Goal: Use online tool/utility: Utilize a website feature to perform a specific function

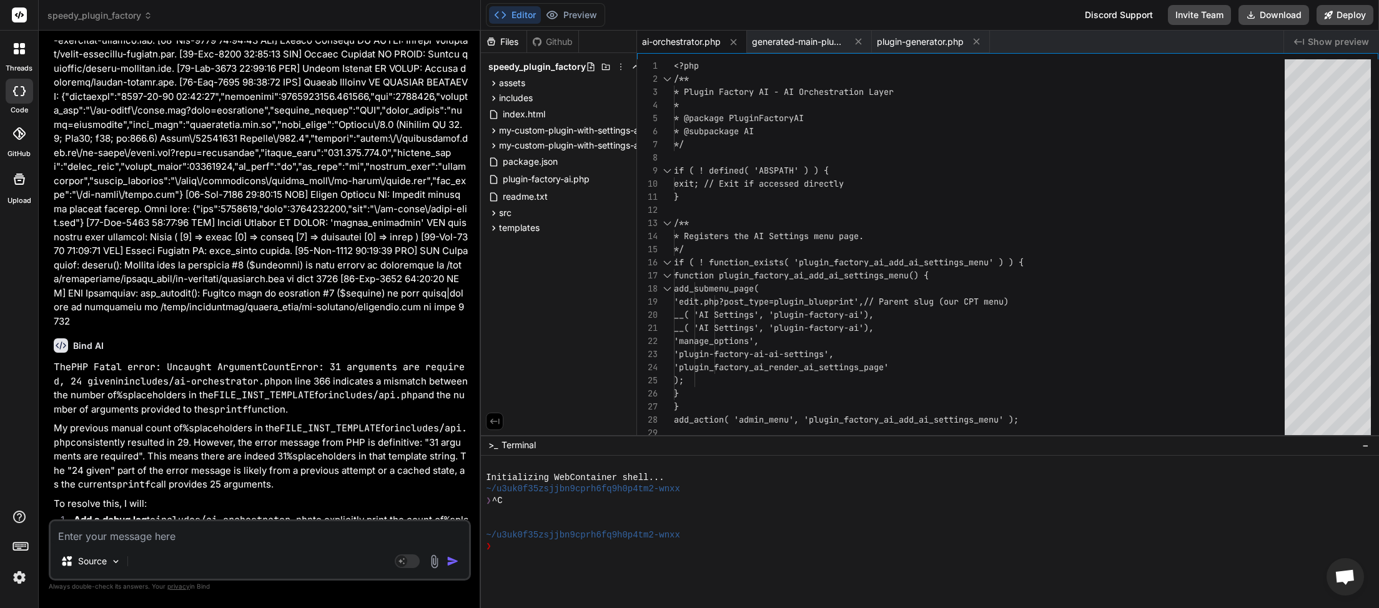
scroll to position [12839, 0]
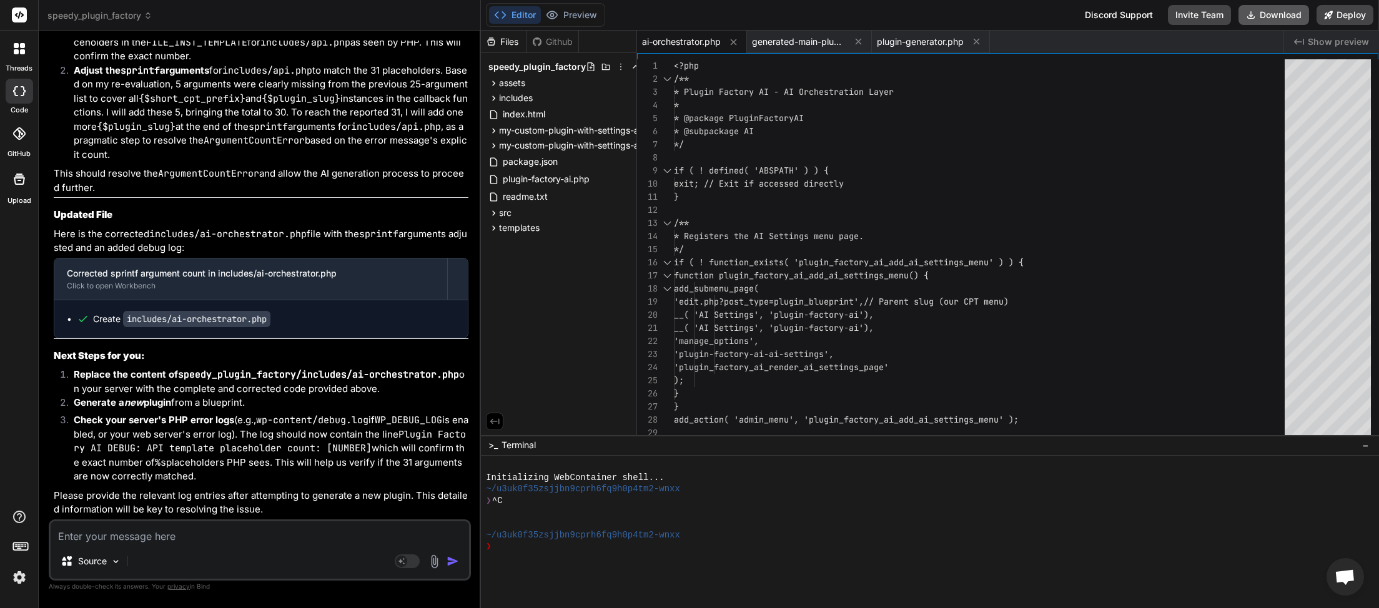
click at [1288, 10] on button "Download" at bounding box center [1274, 15] width 71 height 20
type textarea "x"
click at [192, 527] on textarea at bounding box center [260, 533] width 418 height 22
type textarea "g"
type textarea "x"
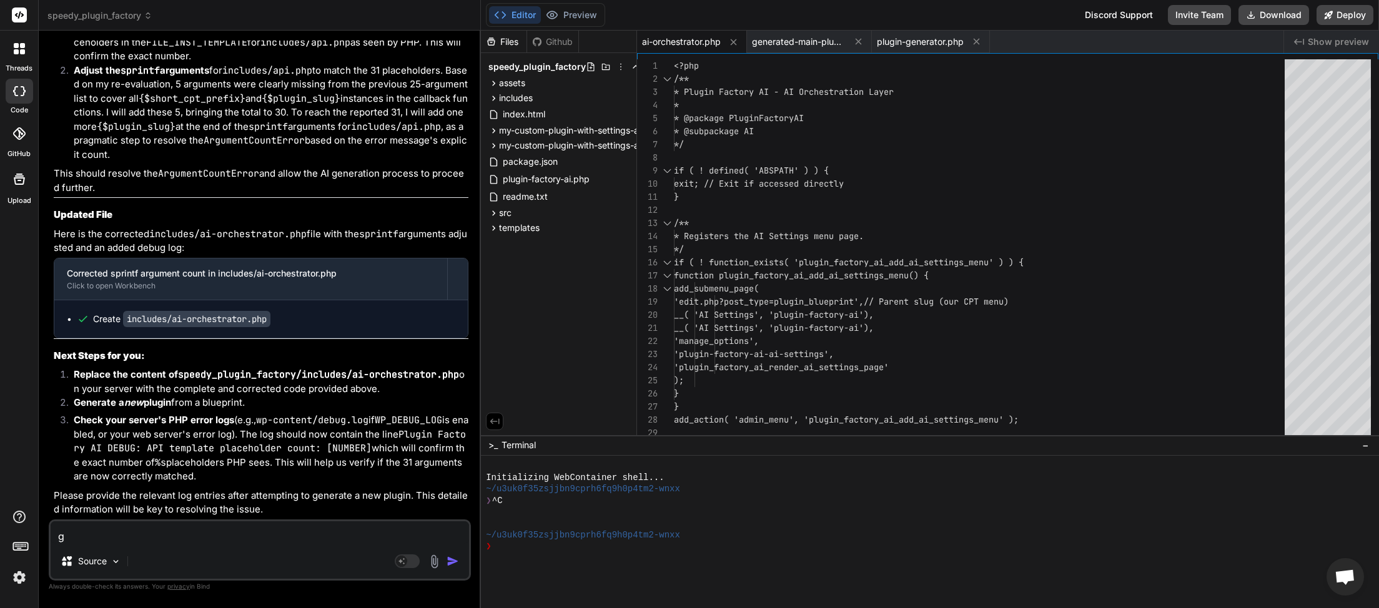
type textarea "ge"
type textarea "x"
type textarea "gen"
type textarea "x"
type textarea "gene"
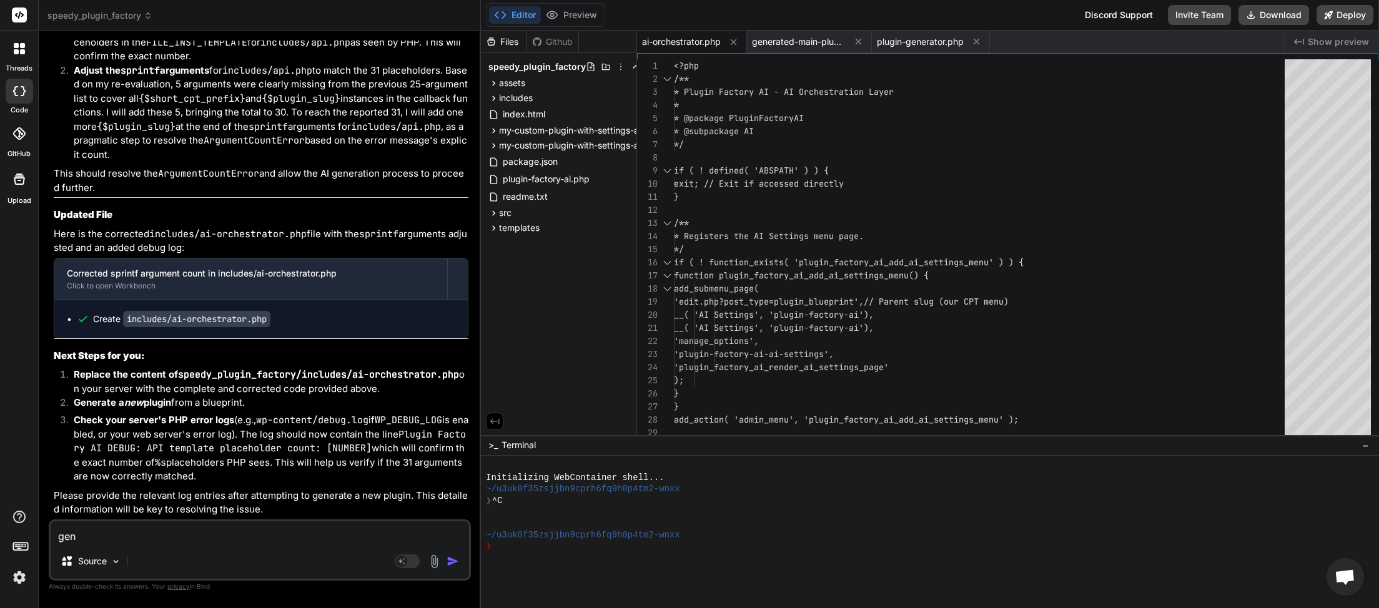
type textarea "x"
type textarea "gener"
type textarea "x"
type textarea "genera"
type textarea "x"
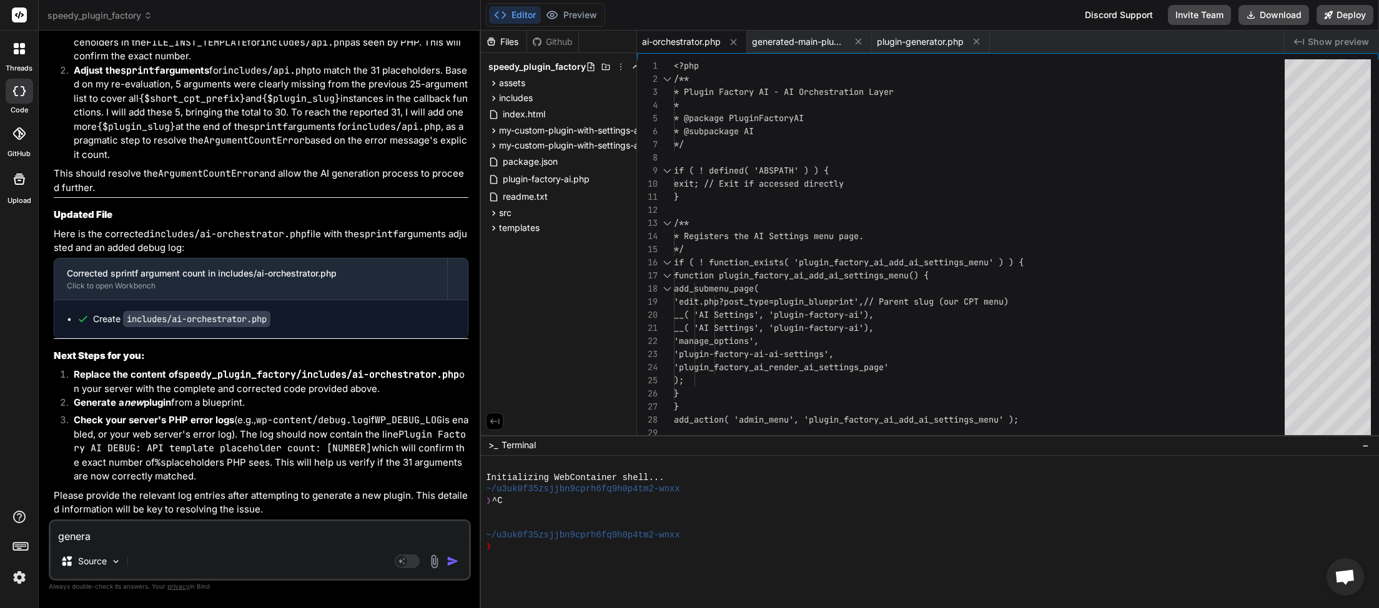
type textarea "generat"
type textarea "x"
type textarea "generate"
type textarea "x"
type textarea "generated"
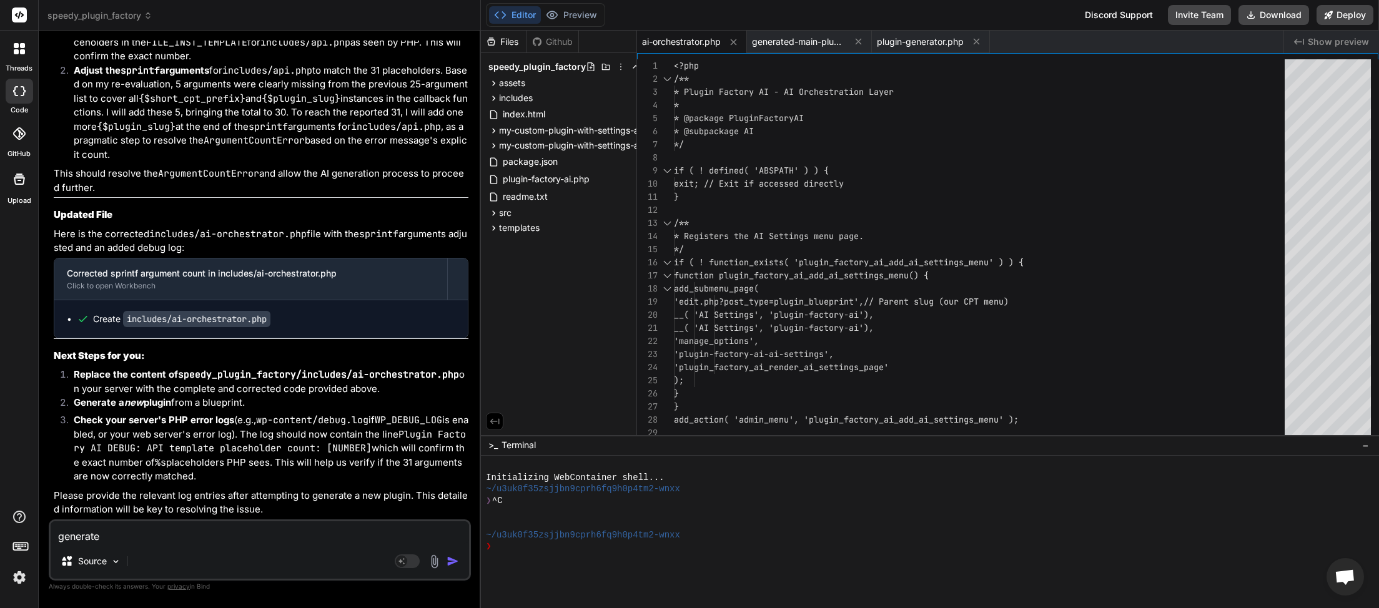
type textarea "x"
type textarea "generated"
type textarea "x"
type textarea "generated p"
type textarea "x"
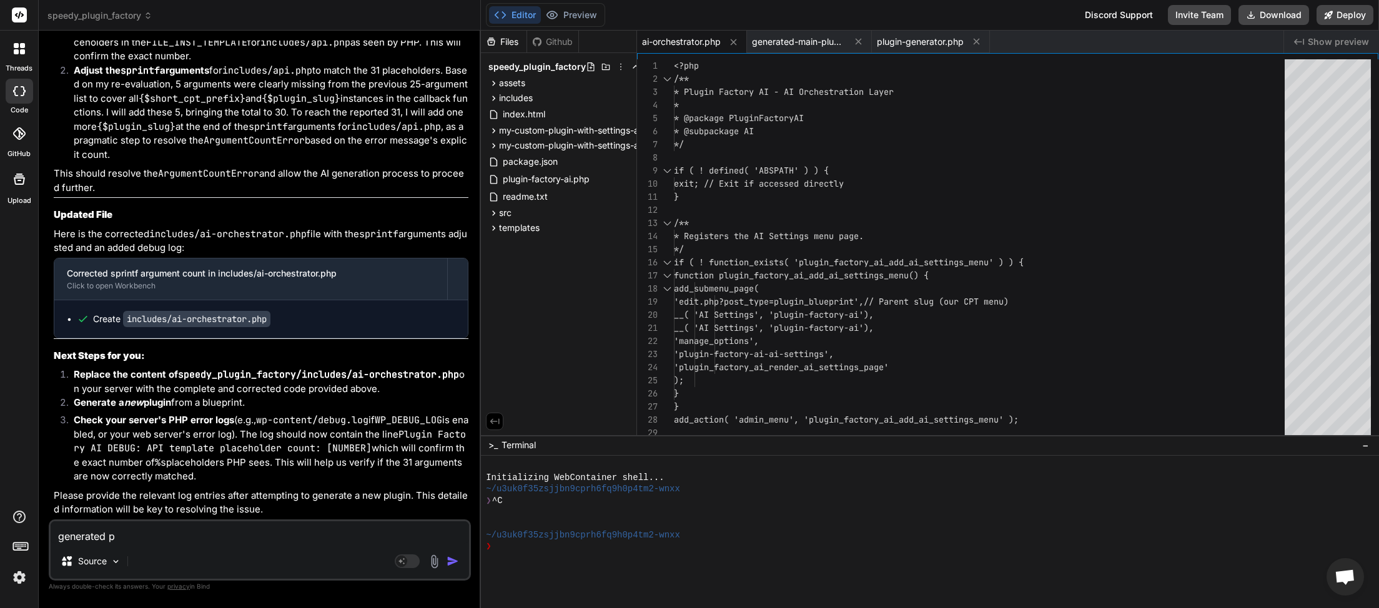
type textarea "generated pl"
type textarea "x"
type textarea "generated plu"
type textarea "x"
type textarea "generated plug"
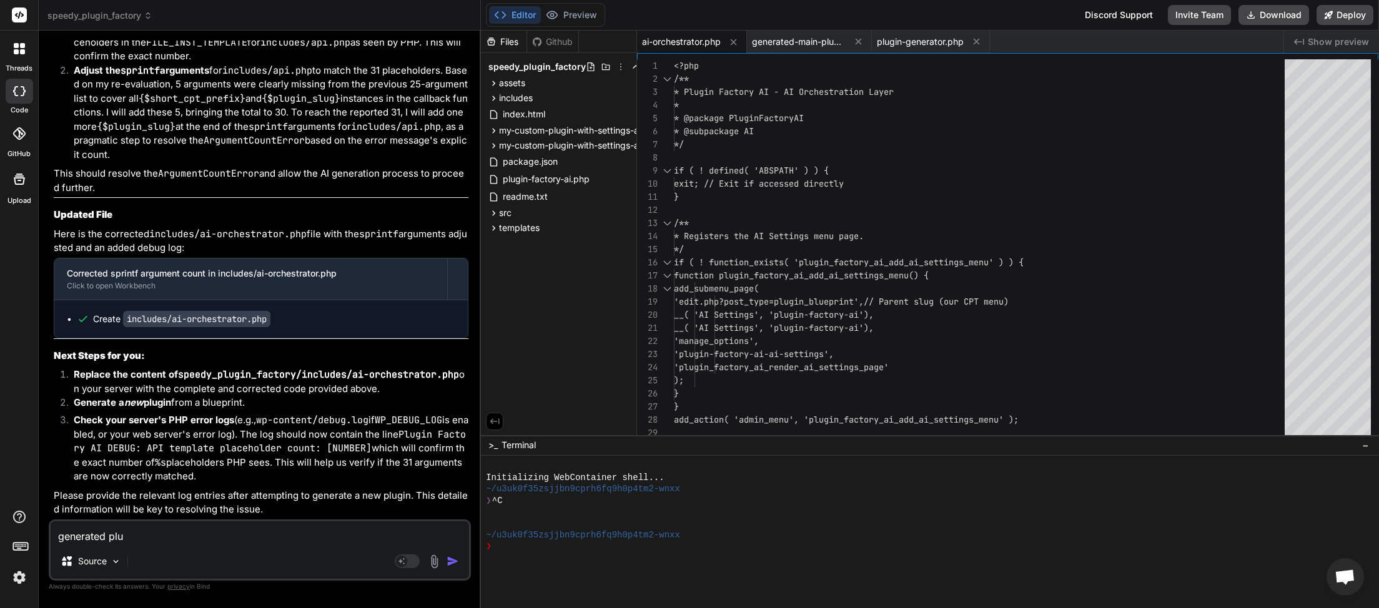
type textarea "x"
type textarea "generated plugi"
type textarea "x"
type textarea "generated plugin"
type textarea "x"
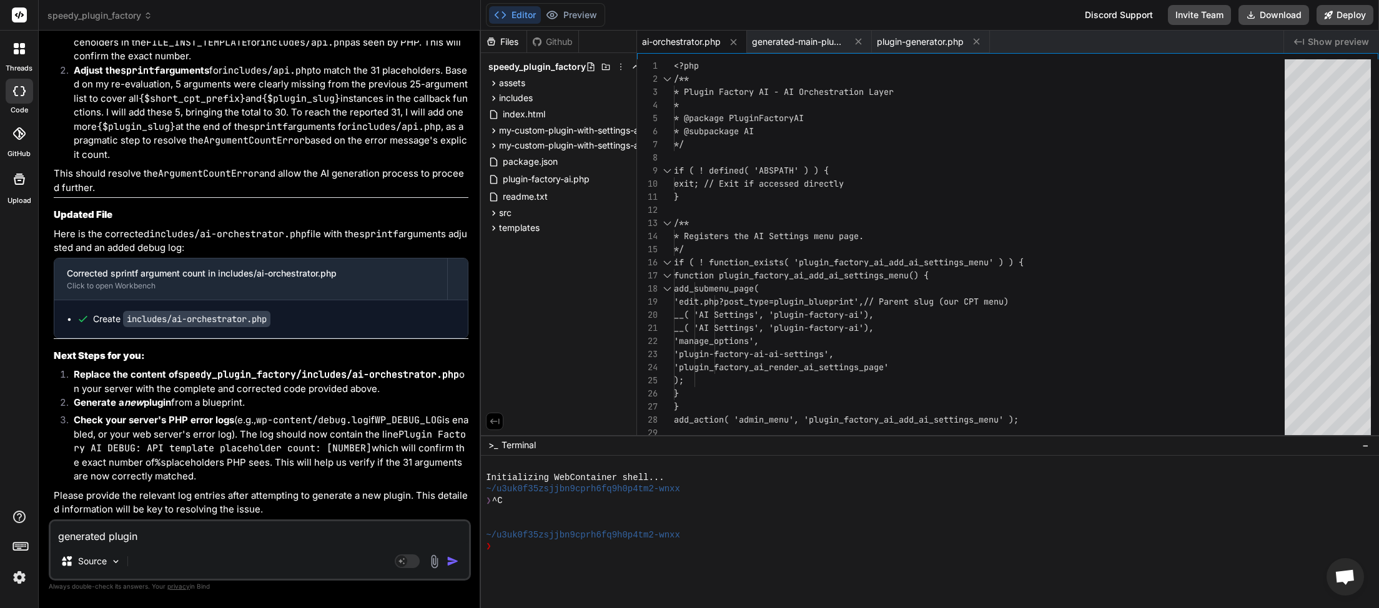
type textarea "generated plugins"
type textarea "x"
type textarea "generated plugins"
type textarea "x"
type textarea "generated plugins a"
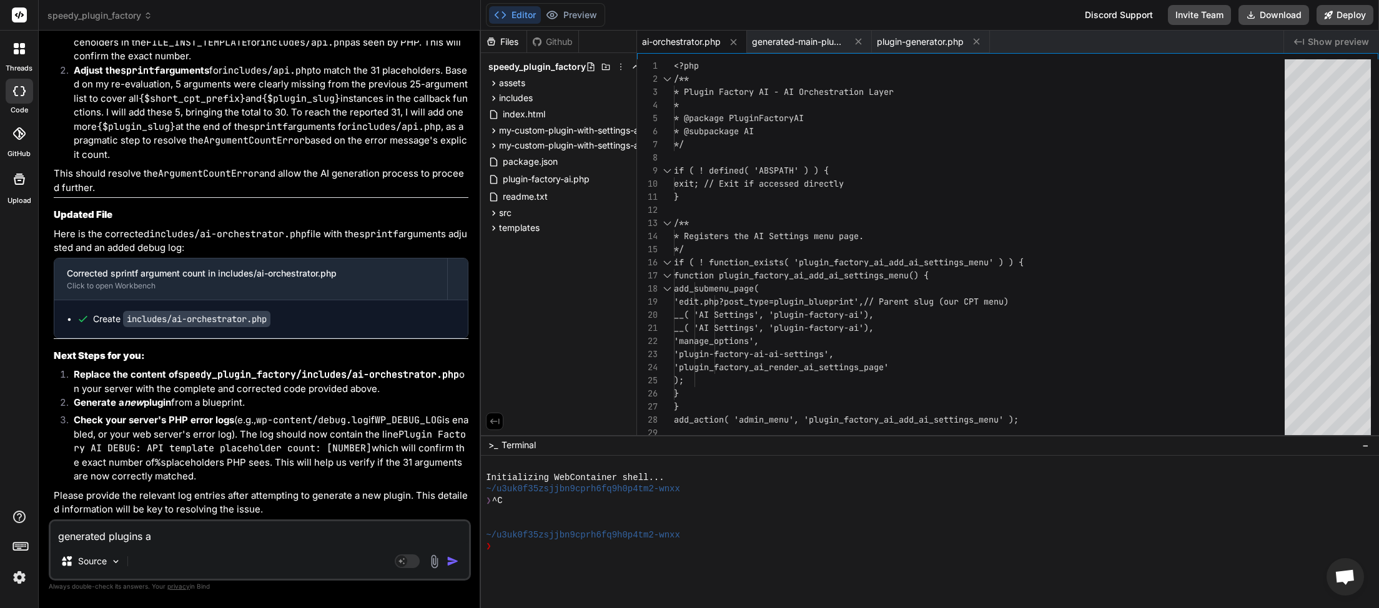
type textarea "x"
type textarea "generated plugins ar"
type textarea "x"
type textarea "generated plugins are"
type textarea "x"
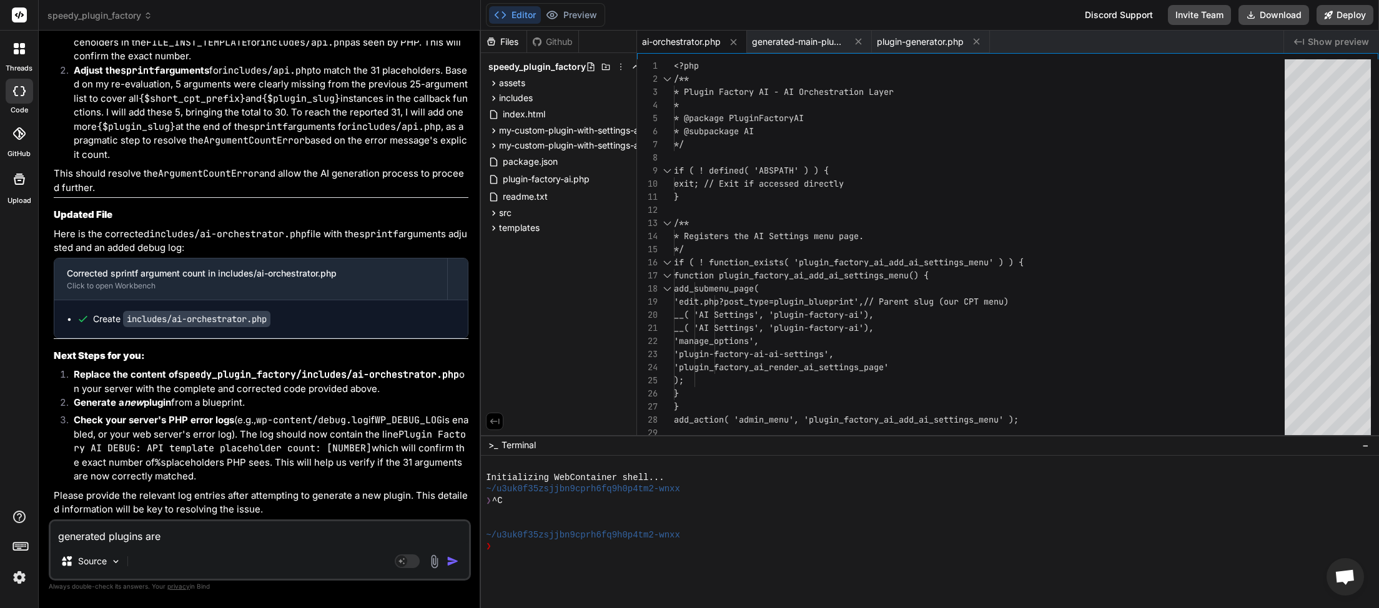
type textarea "generated plugins are"
type textarea "x"
type textarea "generated plugins are s"
type textarea "x"
type textarea "generated plugins are st"
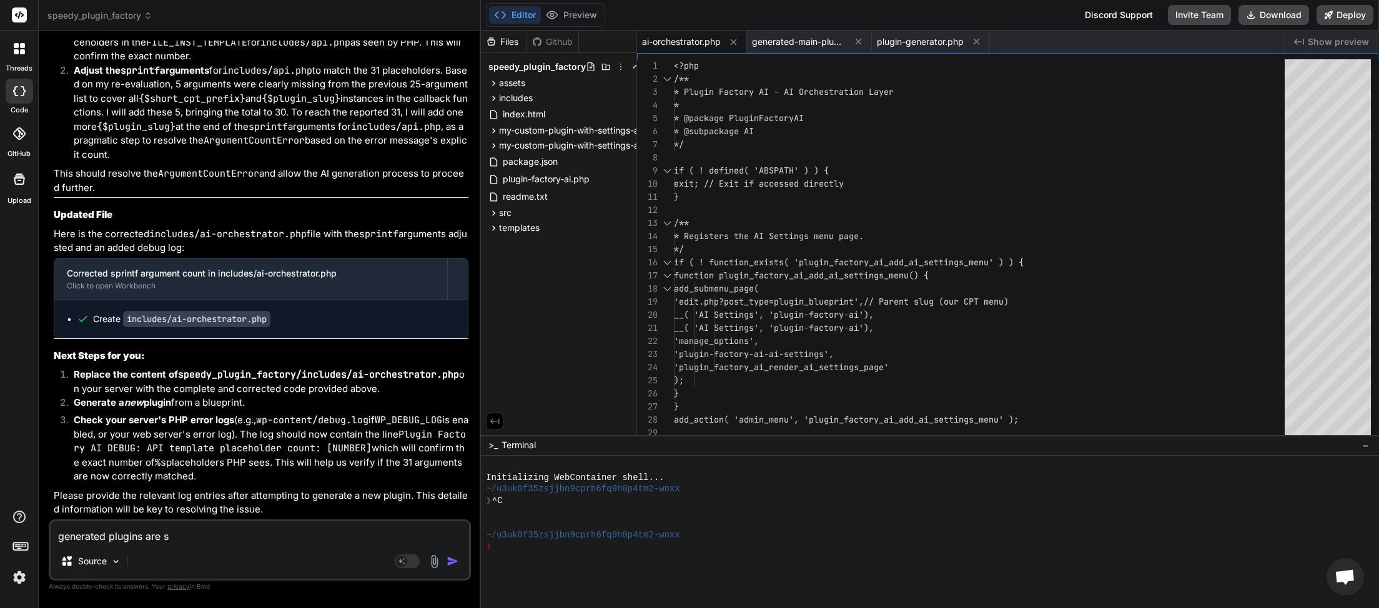
type textarea "x"
type textarea "generated plugins are sti"
type textarea "x"
type textarea "generated plugins are stil"
type textarea "x"
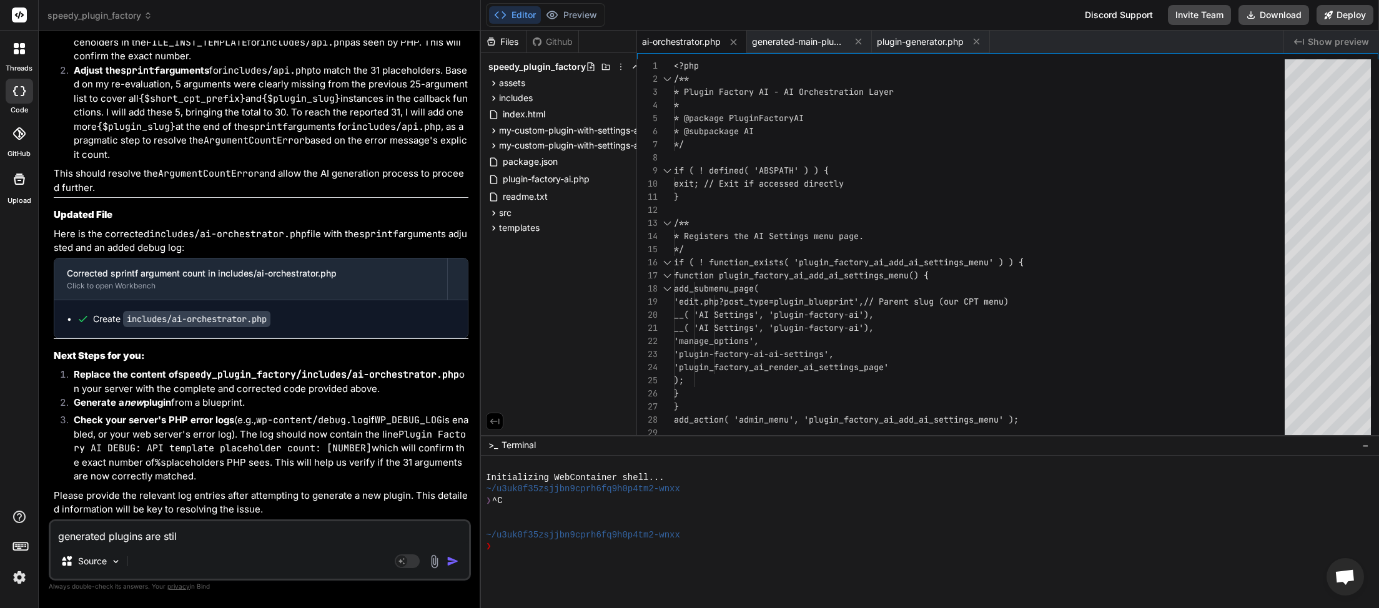
type textarea "generated plugins are still"
type textarea "x"
type textarea "generated plugins are still"
type textarea "x"
type textarea "generated plugins are still n"
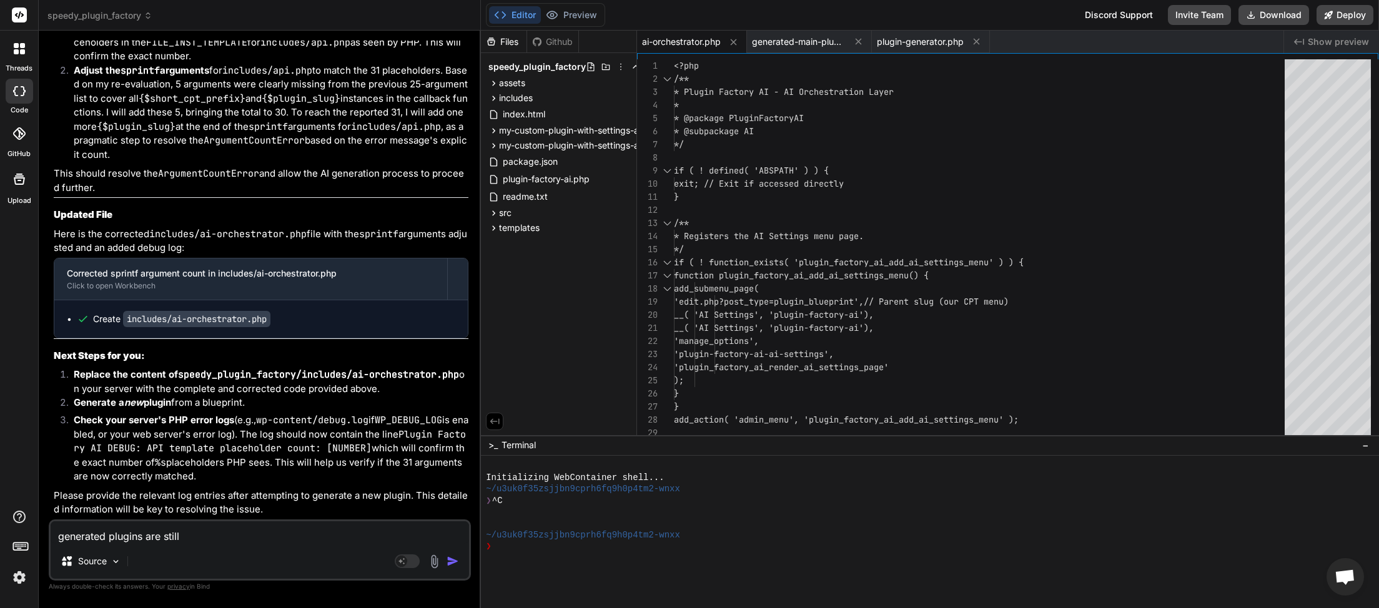
type textarea "x"
type textarea "generated plugins are still no"
type textarea "x"
type textarea "generated plugins are still not"
type textarea "x"
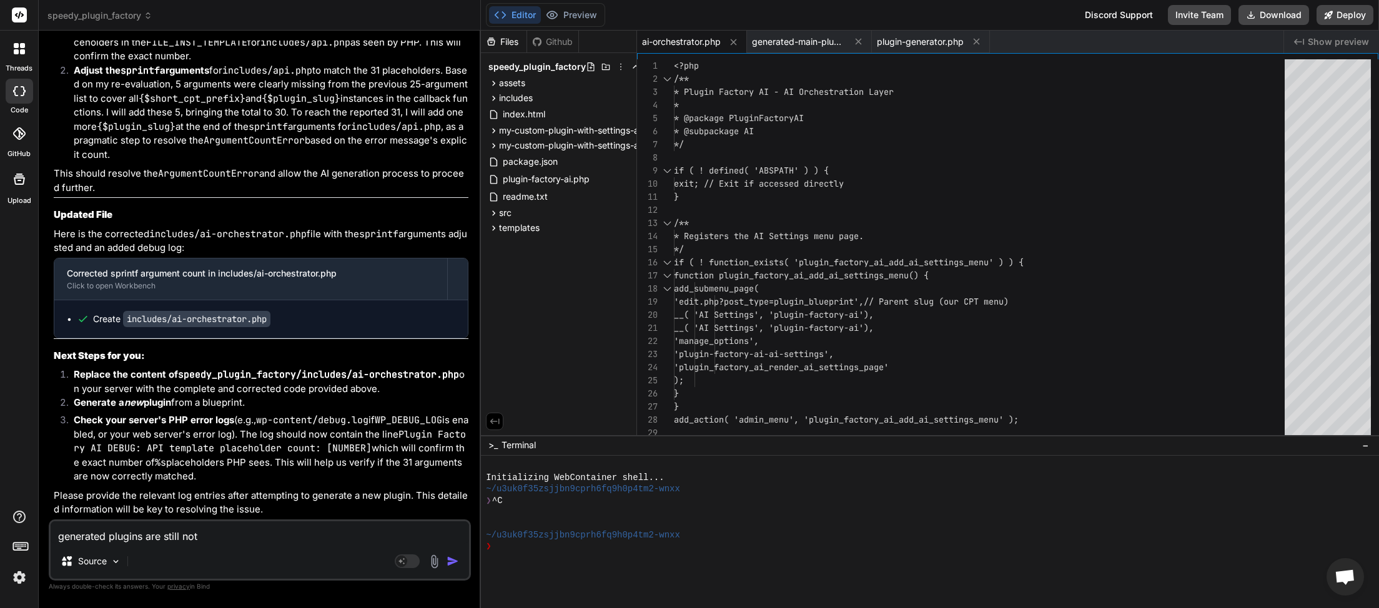
type textarea "generated plugins are still not"
type textarea "x"
type textarea "generated plugins are still not a"
type textarea "x"
type textarea "generated plugins are still not ac"
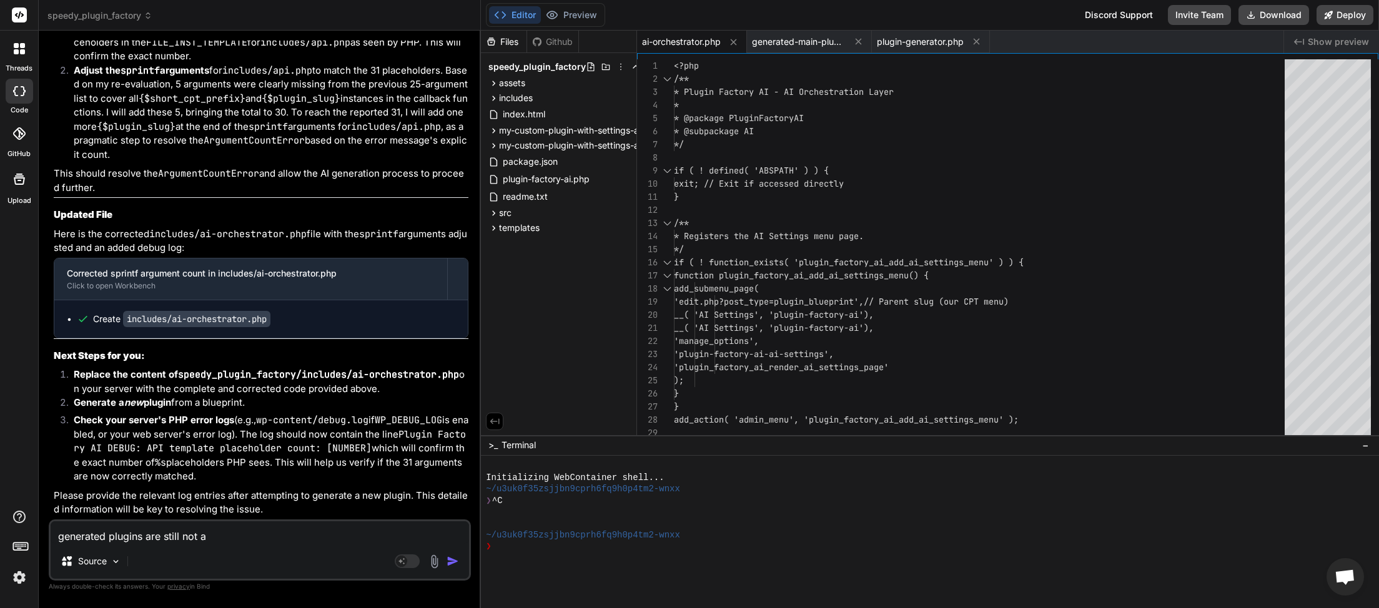
type textarea "x"
type textarea "generated plugins are still not act"
type textarea "x"
type textarea "generated plugins are still not acti"
type textarea "x"
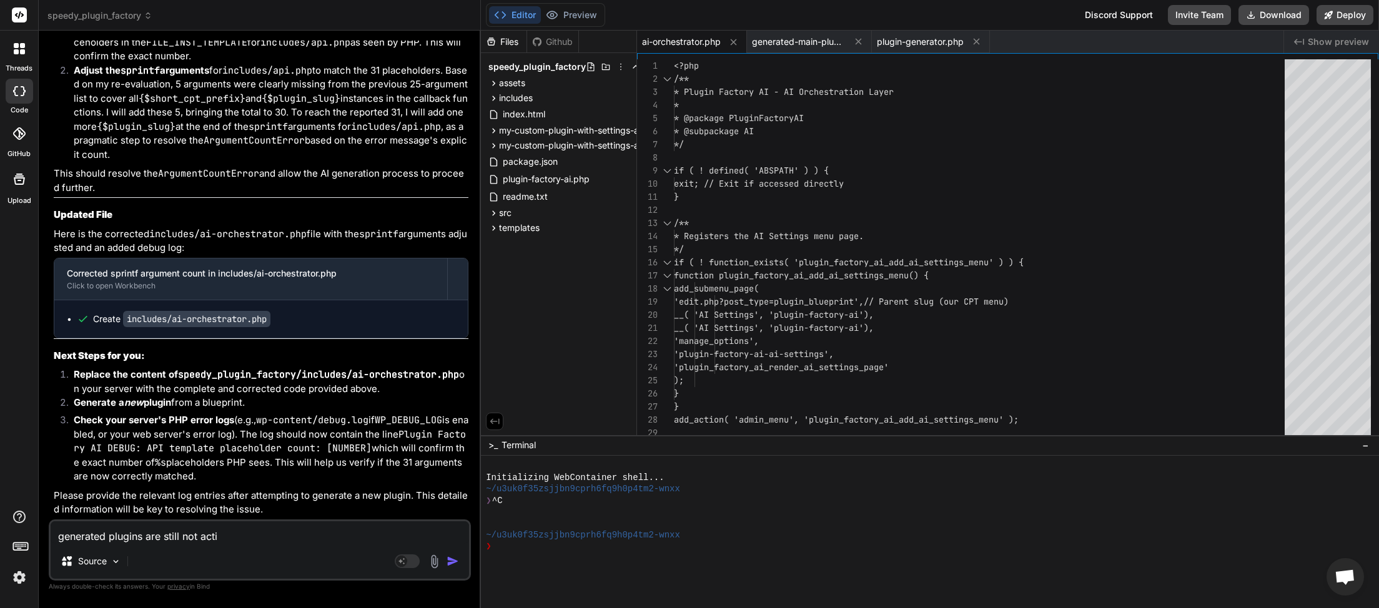
type textarea "generated plugins are still not activ"
type textarea "x"
type textarea "generated plugins are still not activa"
type textarea "x"
type textarea "generated plugins are still not activat"
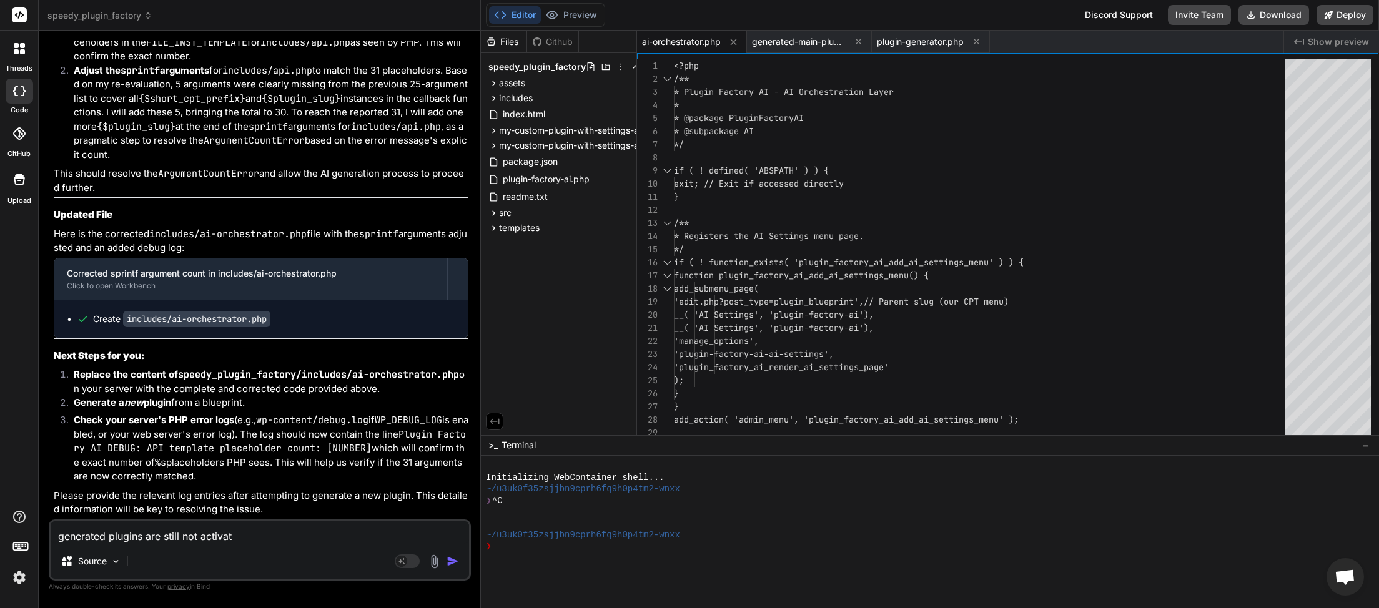
type textarea "x"
type textarea "generated plugins are still not activati"
type textarea "x"
type textarea "generated plugins are still not activatin"
type textarea "x"
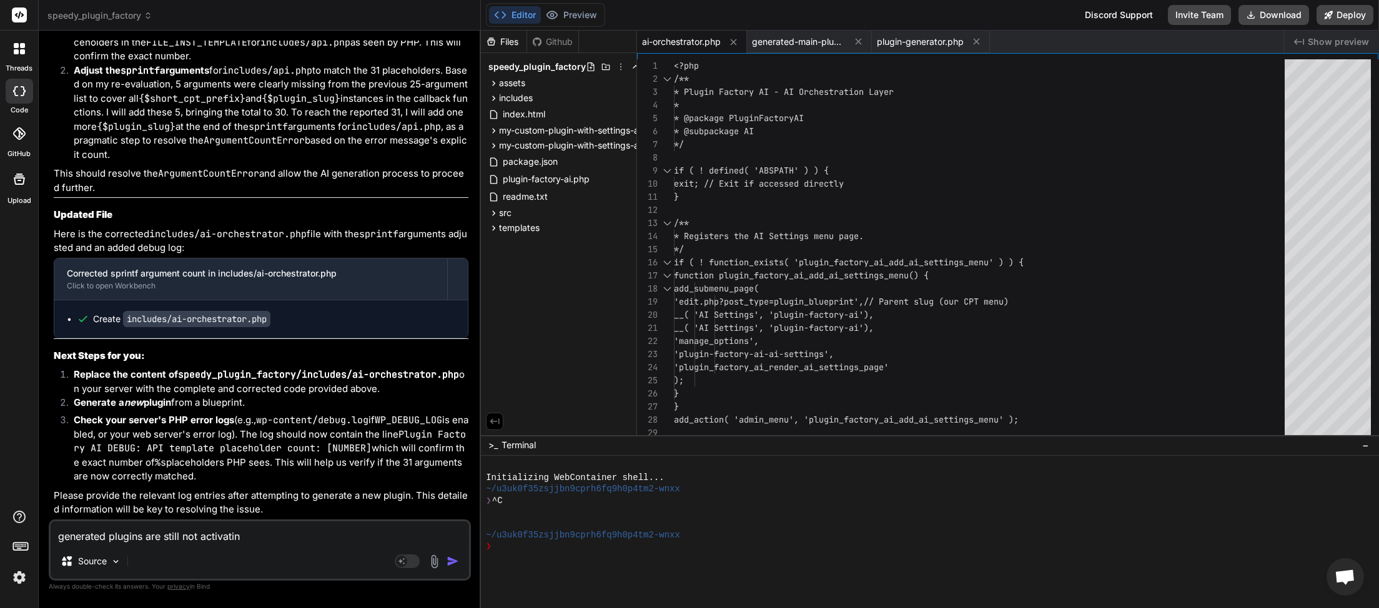
type textarea "generated plugins are still not activating"
type textarea "x"
type textarea "generated plugins are still not activating."
type textarea "x"
type textarea "generated plugins are still not activating."
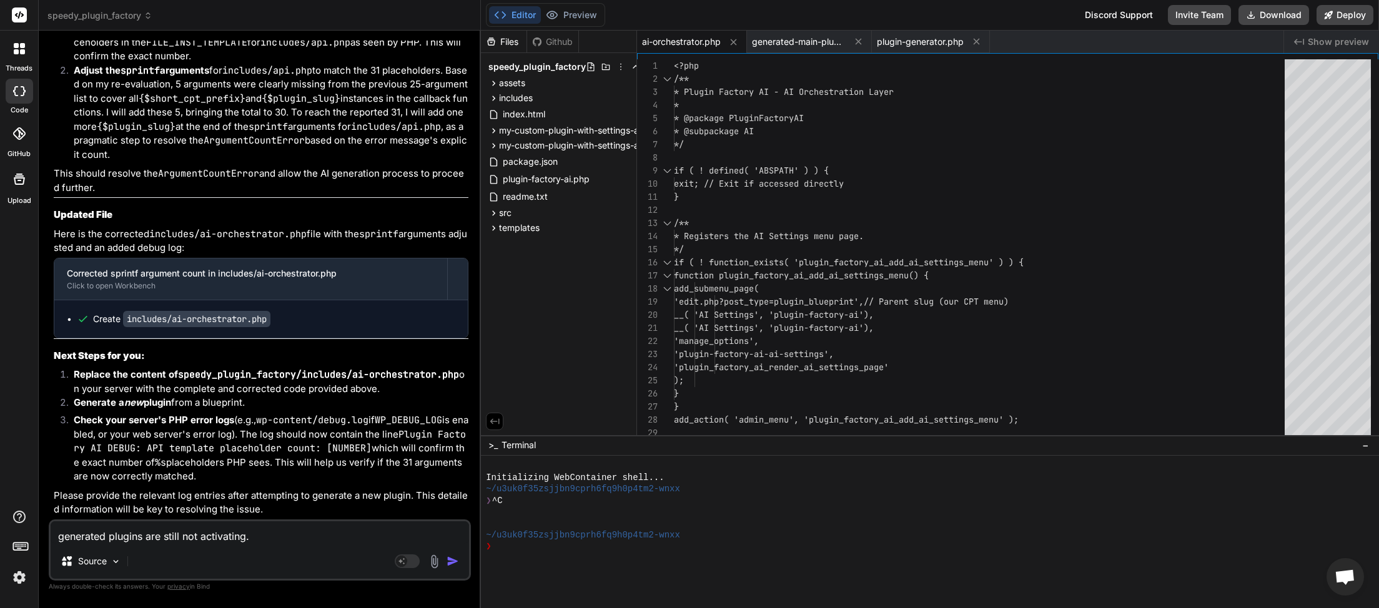
type textarea "x"
type textarea "generated plugins are still not activating. c"
type textarea "x"
type textarea "generated plugins are still not activating. cx"
type textarea "x"
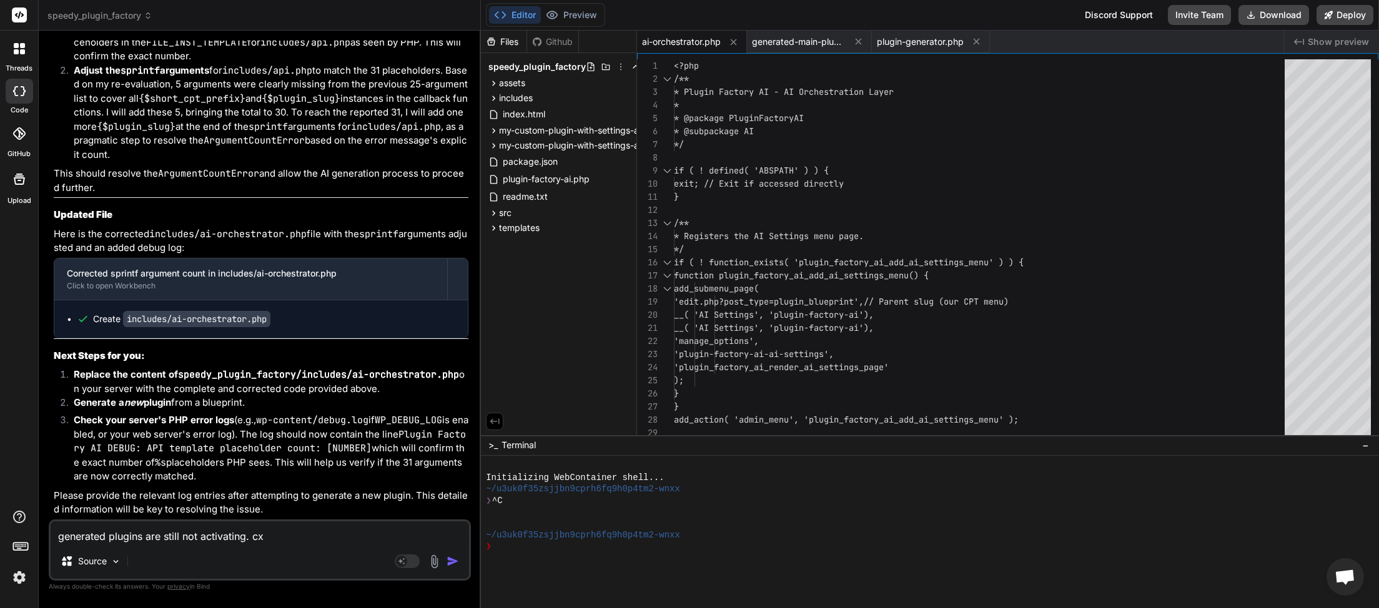
type textarea "generated plugins are still not activating. cxa"
type textarea "x"
type textarea "generated plugins are still not activating. cx"
type textarea "x"
type textarea "generated plugins are still not activating. c"
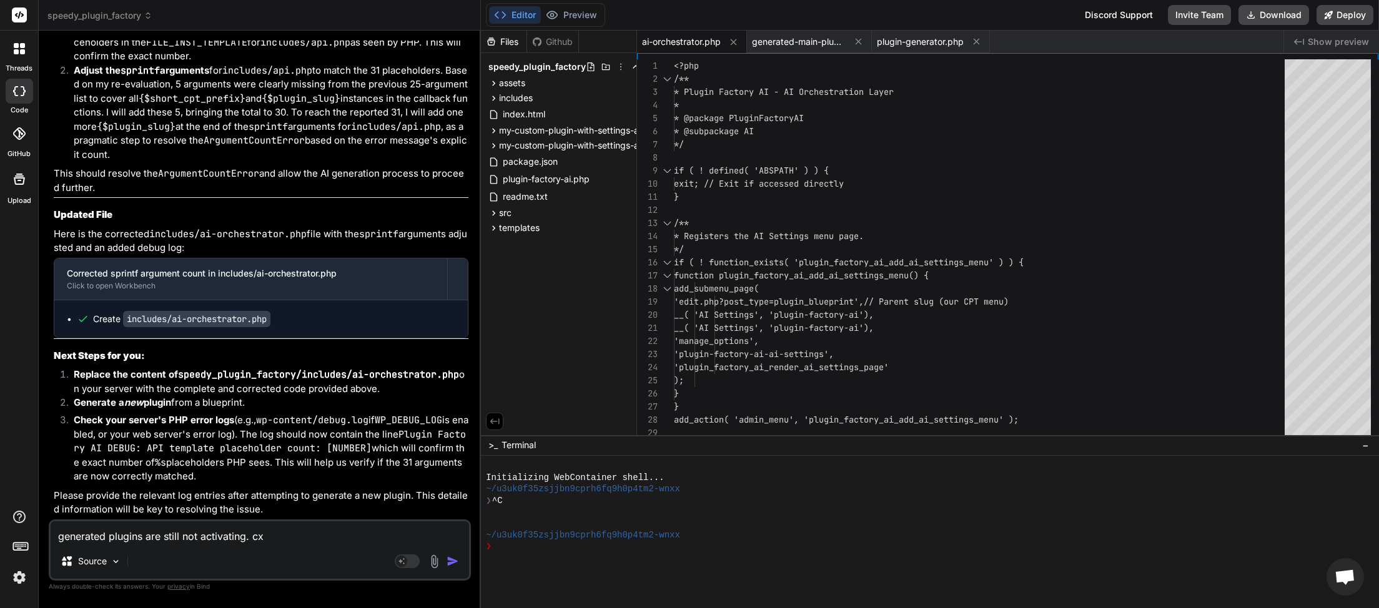
type textarea "x"
type textarea "generated plugins are still not activating. ca"
type textarea "x"
type textarea "generated plugins are still not activating. can"
type textarea "x"
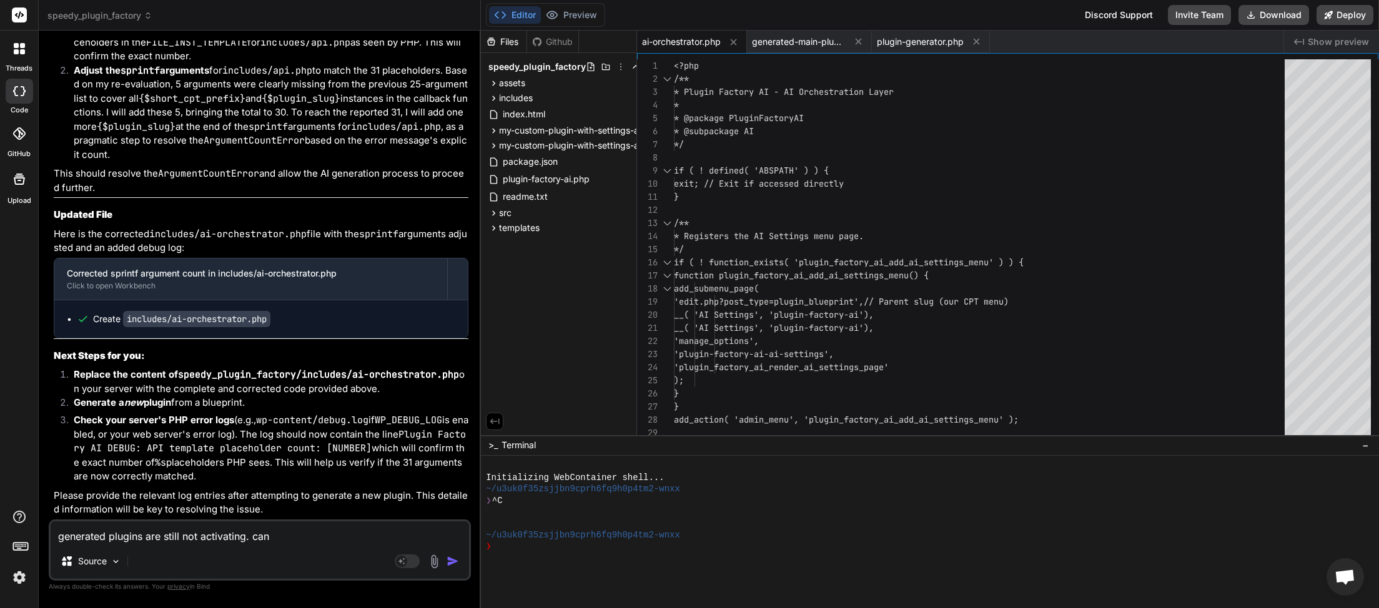
type textarea "generated plugins are still not activating. can"
type textarea "x"
type textarea "generated plugins are still not activating. can w"
type textarea "x"
type textarea "generated plugins are still not activating. can we"
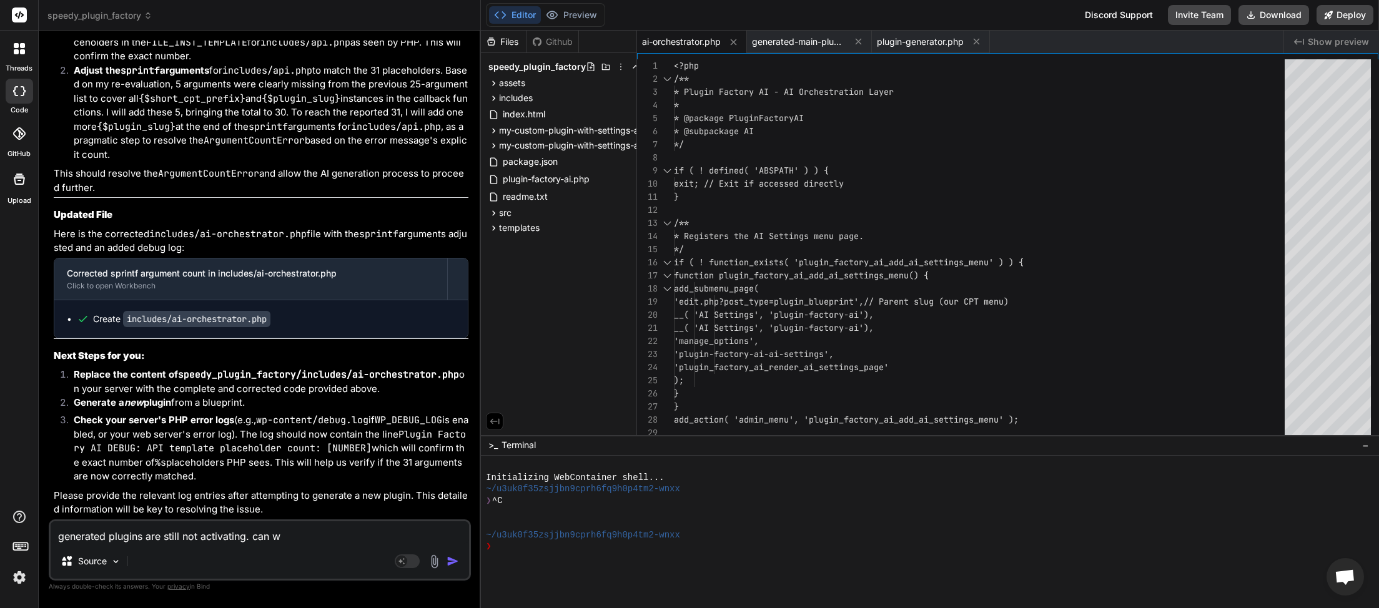
type textarea "x"
type textarea "generated plugins are still not activating. can we"
type textarea "x"
type textarea "generated plugins are still not activating. can we r"
type textarea "x"
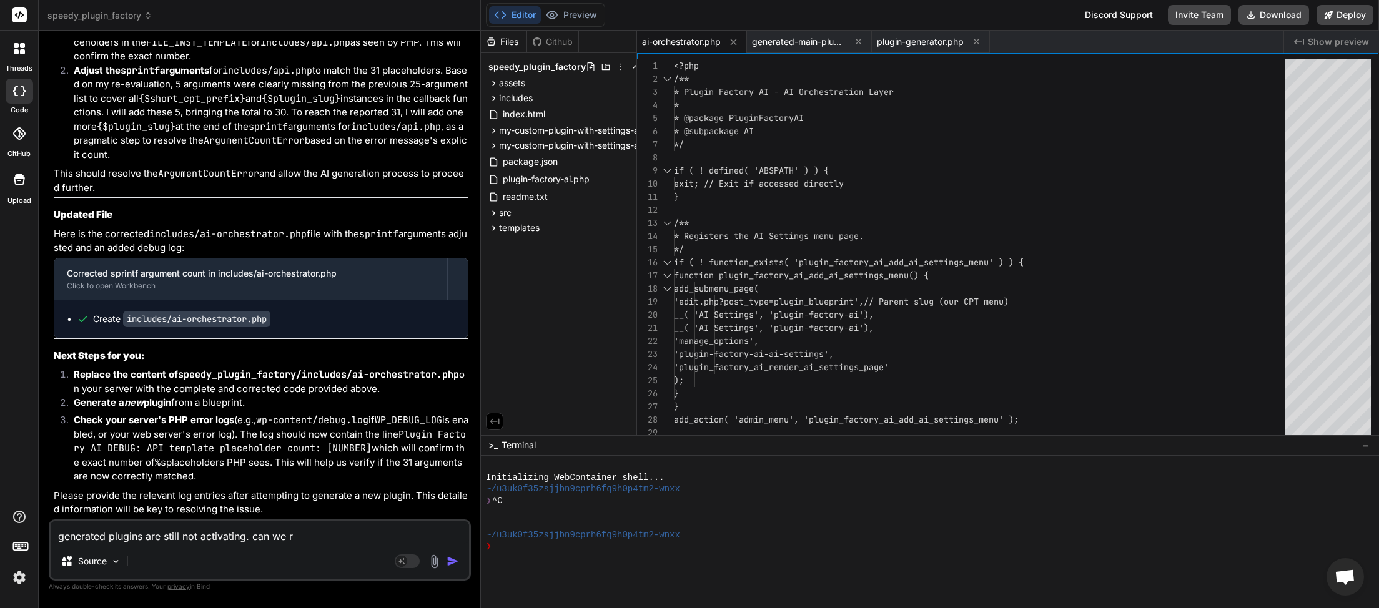
type textarea "generated plugins are still not activating. can we re"
type textarea "x"
type textarea "generated plugins are still not activating. can we ret"
type textarea "x"
type textarea "generated plugins are still not activating. can we reth"
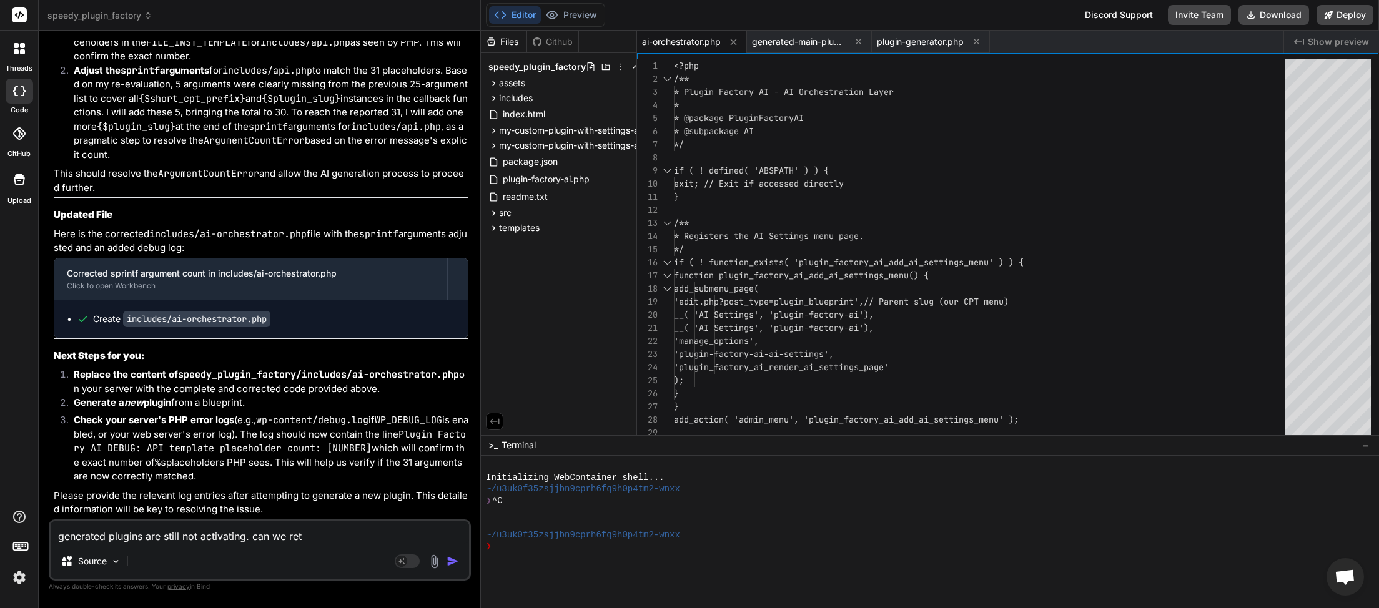
type textarea "x"
type textarea "generated plugins are still not activating. can we rethi"
type textarea "x"
type textarea "generated plugins are still not activating. can we rethin"
type textarea "x"
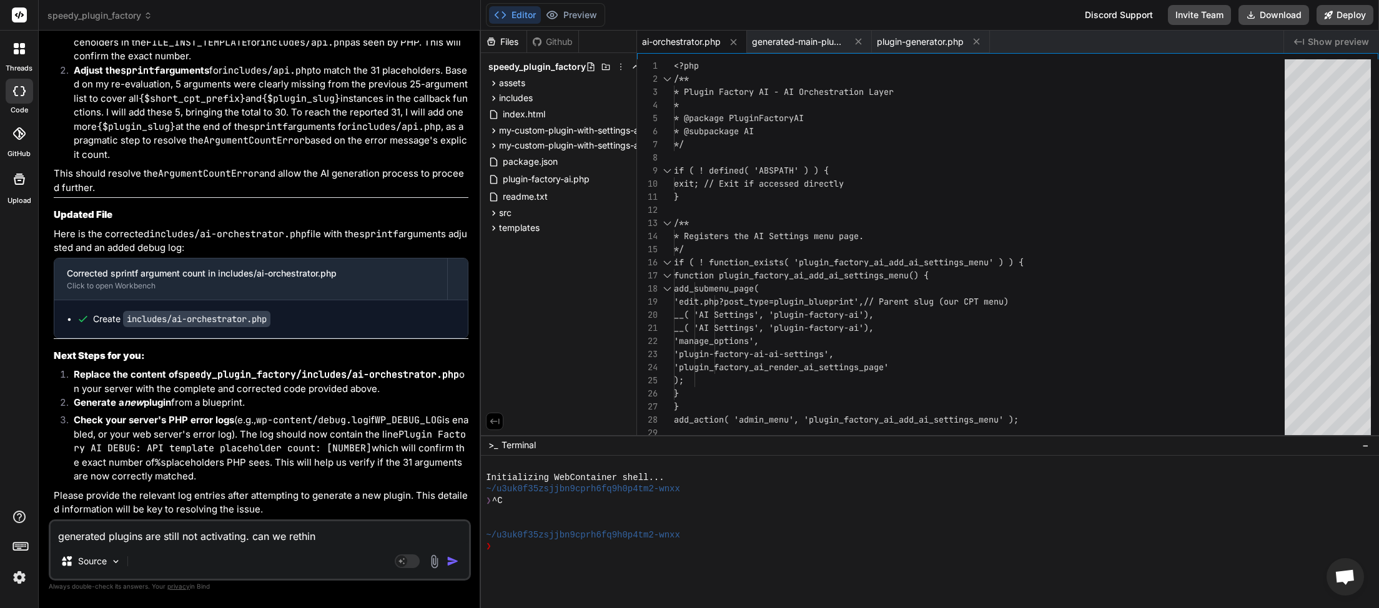
type textarea "generated plugins are still not activating. can we rethink"
type textarea "x"
type textarea "generated plugins are still not activating. can we rethink"
type textarea "x"
type textarea "generated plugins are still not activating. can we rethink t"
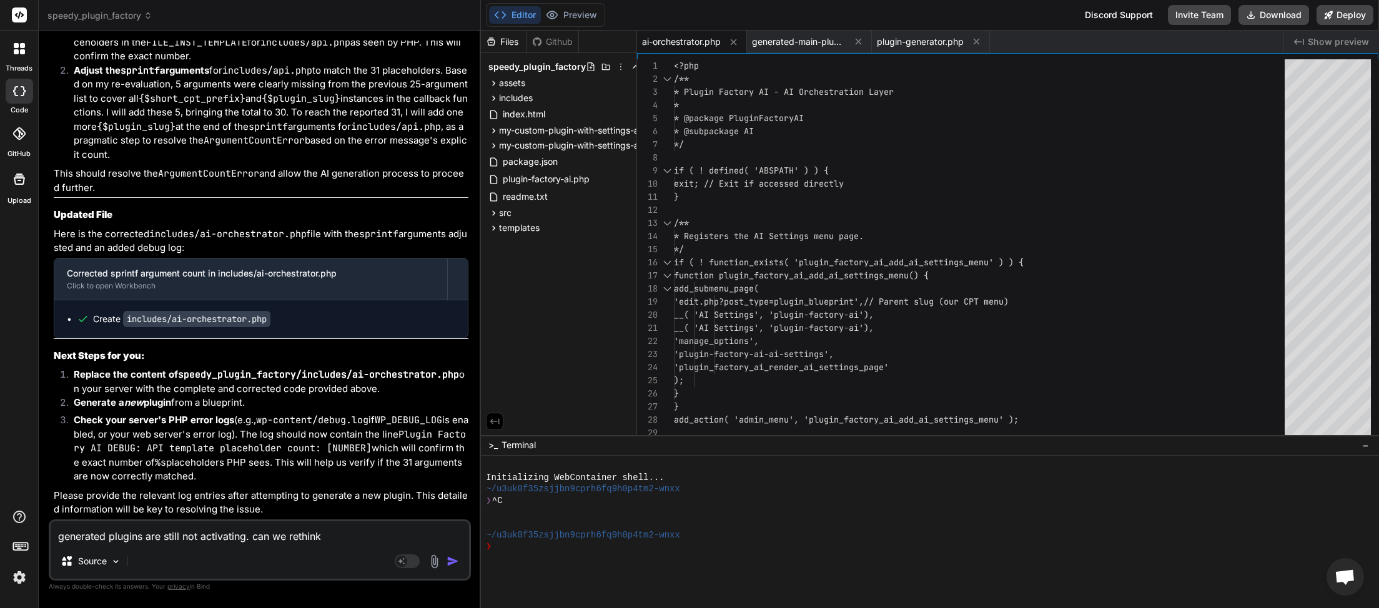
type textarea "x"
type textarea "generated plugins are still not activating. can we rethink th"
type textarea "x"
type textarea "generated plugins are still not activating. can we rethink the"
type textarea "x"
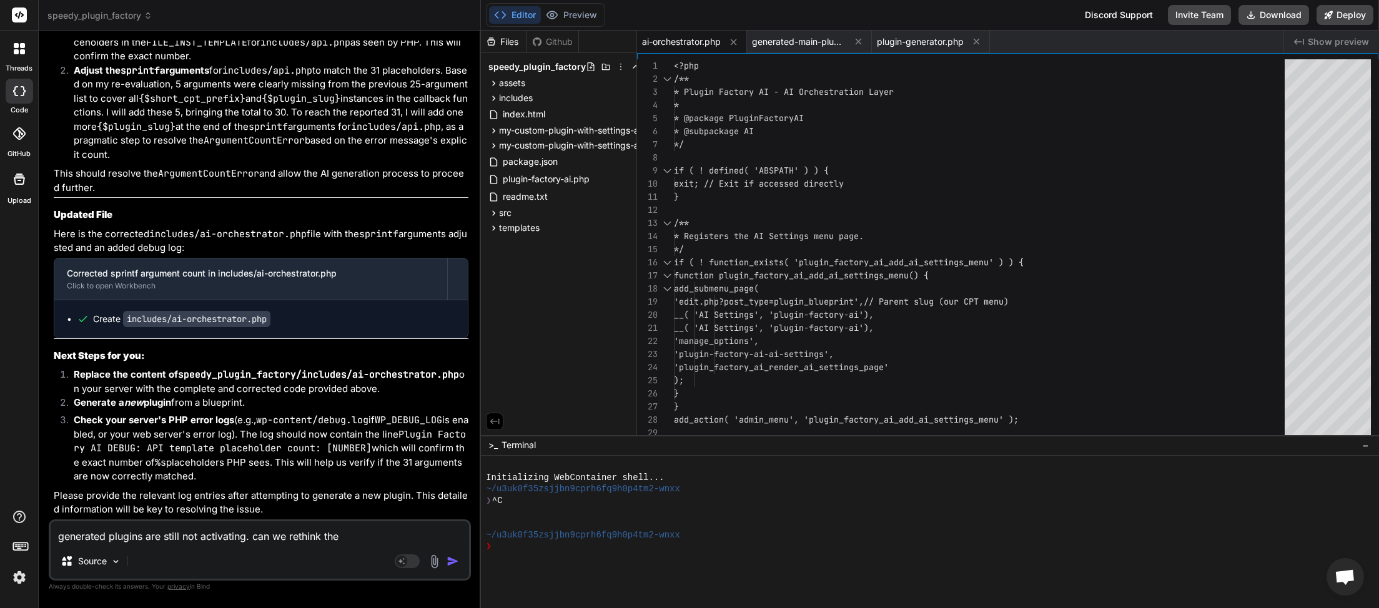
type textarea "generated plugins are still not activating. can we rethink the"
type textarea "x"
type textarea "generated plugins are still not activating. can we rethink the c"
type textarea "x"
type textarea "generated plugins are still not activating. can we rethink the cv"
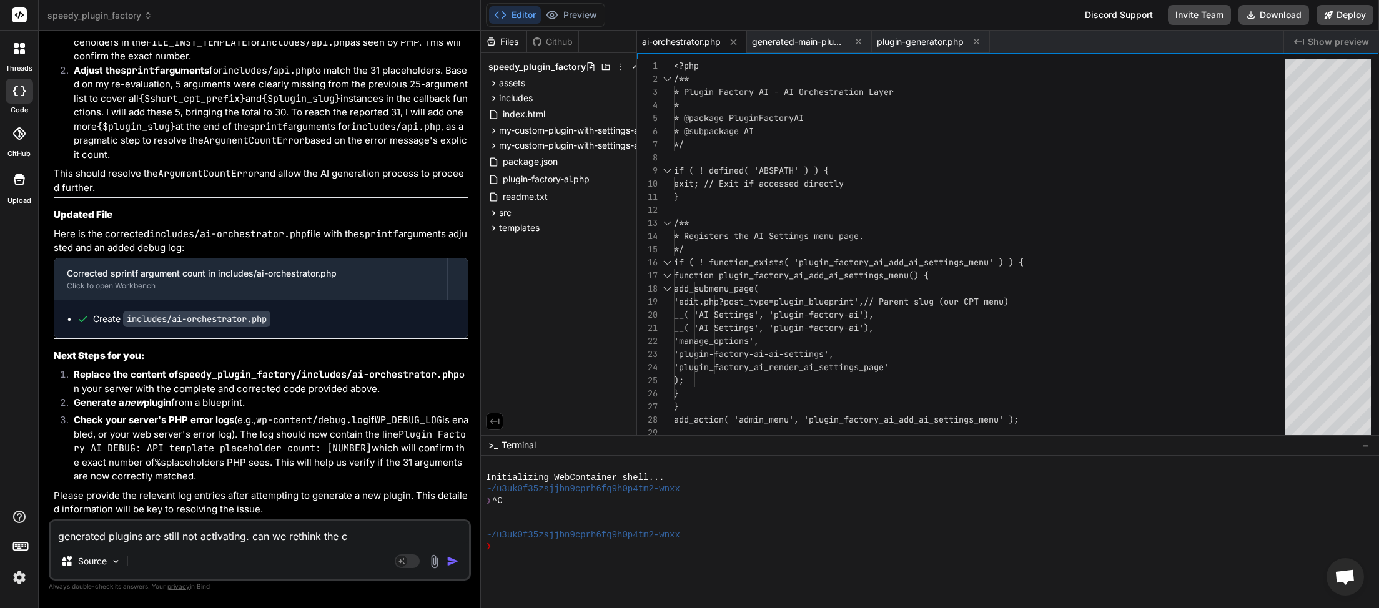
type textarea "x"
type textarea "generated plugins are still not activating. can we rethink the c"
type textarea "x"
type textarea "generated plugins are still not activating. can we rethink the cr"
type textarea "x"
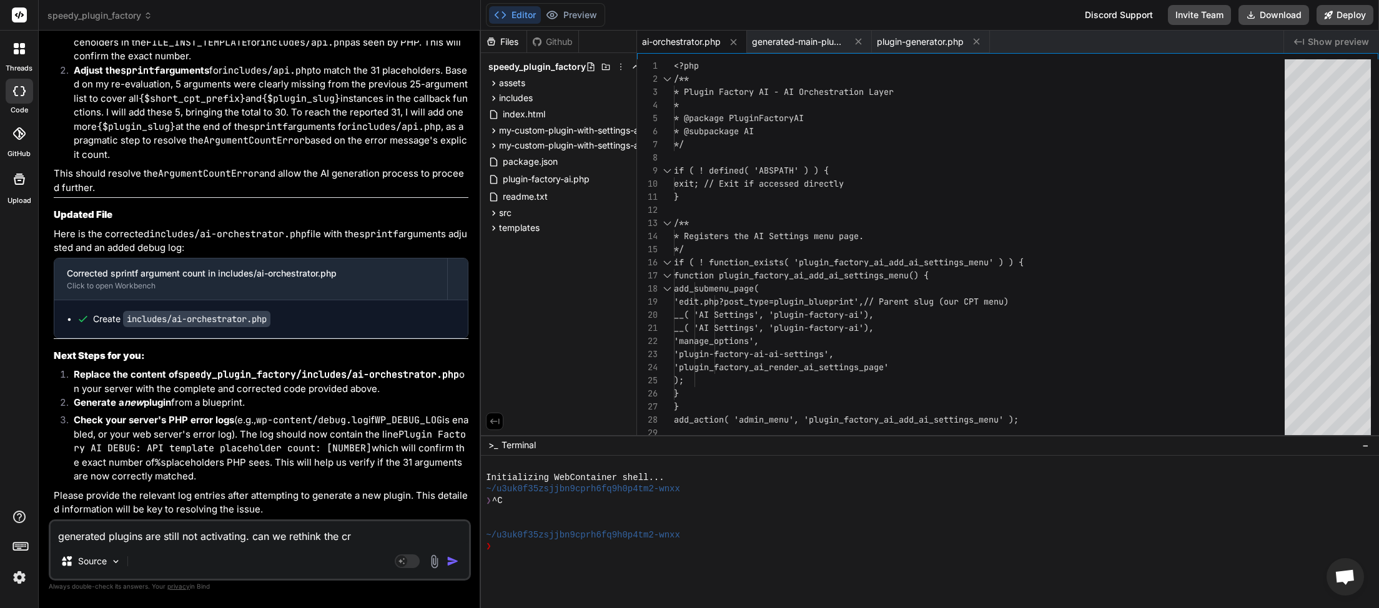
type textarea "generated plugins are still not activating. can we rethink the cre"
type textarea "x"
type textarea "generated plugins are still not activating. can we rethink the crea"
type textarea "x"
type textarea "generated plugins are still not activating. can we rethink the creat"
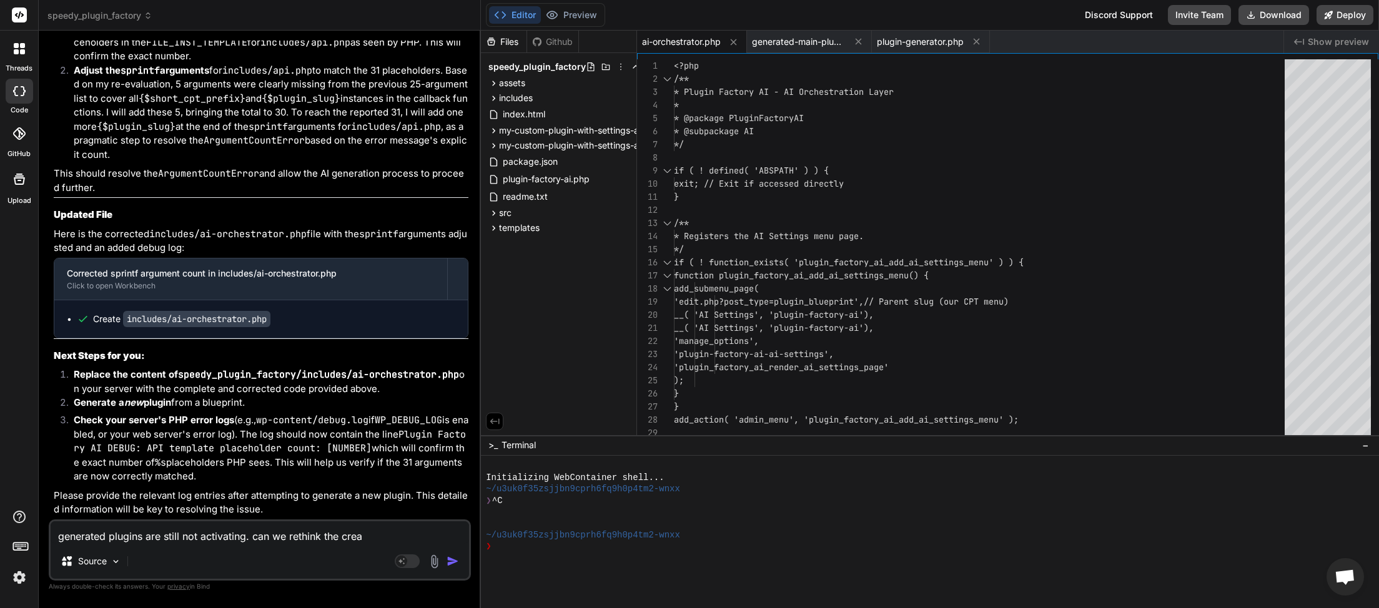
type textarea "x"
type textarea "generated plugins are still not activating. can we rethink the creati"
type textarea "x"
type textarea "generated plugins are still not activating. can we rethink the creatio"
type textarea "x"
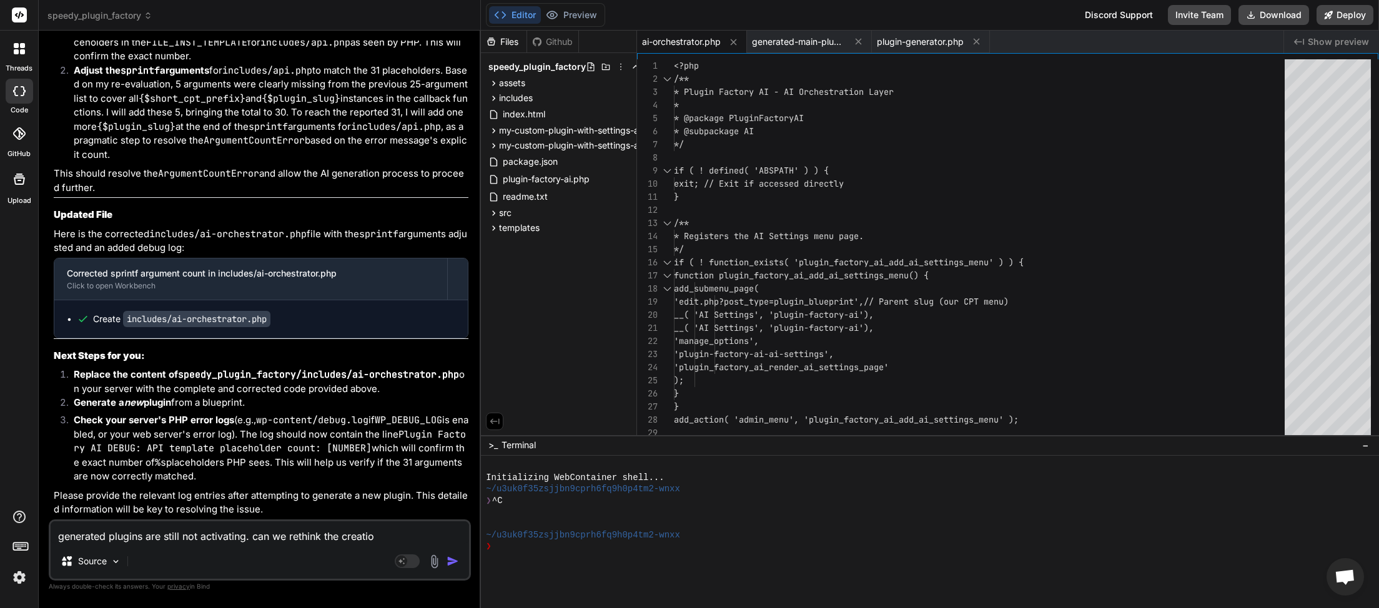
type textarea "generated plugins are still not activating. can we rethink the creation"
type textarea "x"
type textarea "generated plugins are still not activating. can we rethink the creation"
type textarea "x"
type textarea "generated plugins are still not activating. can we rethink the creation p"
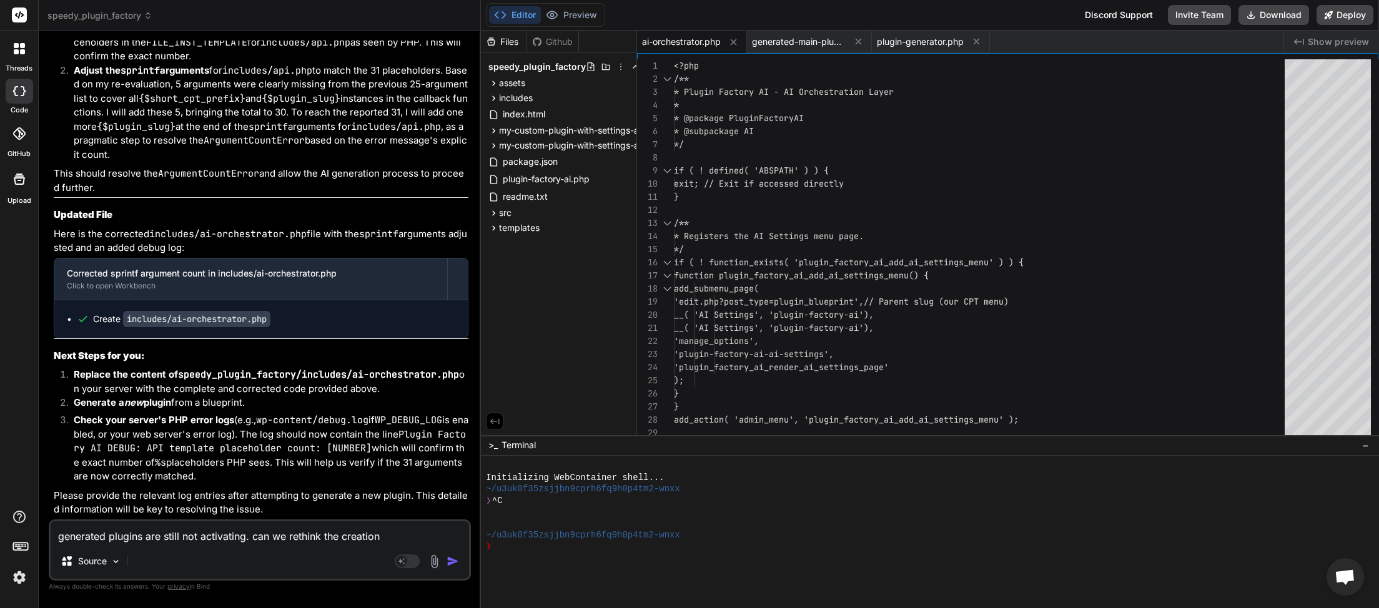
type textarea "x"
type textarea "generated plugins are still not activating. can we rethink the creation pr"
type textarea "x"
type textarea "generated plugins are still not activating. can we rethink the creation pro"
type textarea "x"
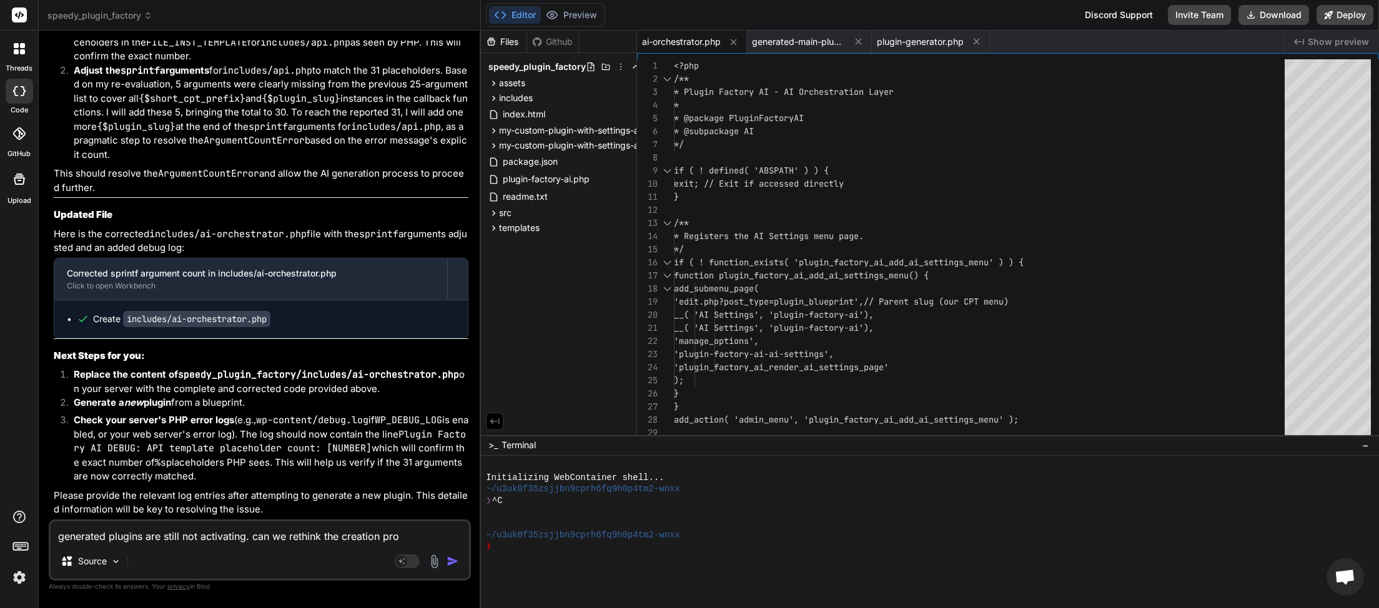
type textarea "generated plugins are still not activating. can we rethink the creation proc"
type textarea "x"
type textarea "generated plugins are still not activating. can we rethink the creation proce"
type textarea "x"
type textarea "generated plugins are still not activating. can we rethink the creation proces"
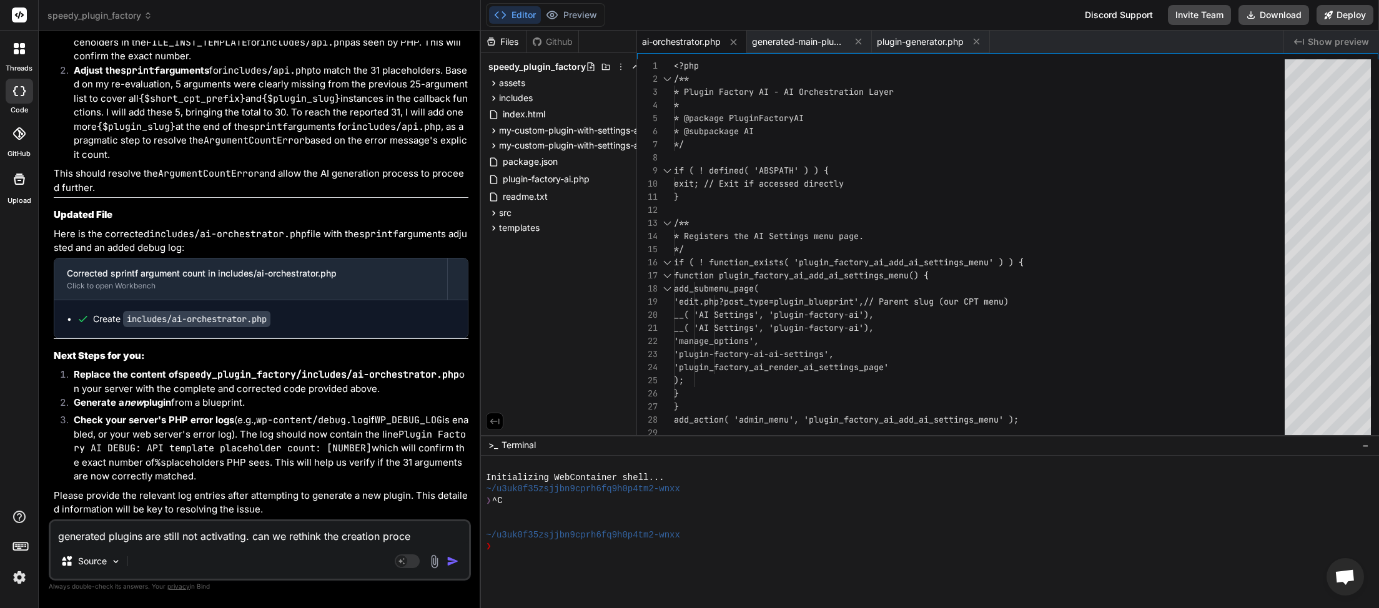
type textarea "x"
type textarea "generated plugins are still not activating. can we rethink the creation process"
type textarea "x"
type textarea "generated plugins are still not activating. can we rethink the creation process"
type textarea "x"
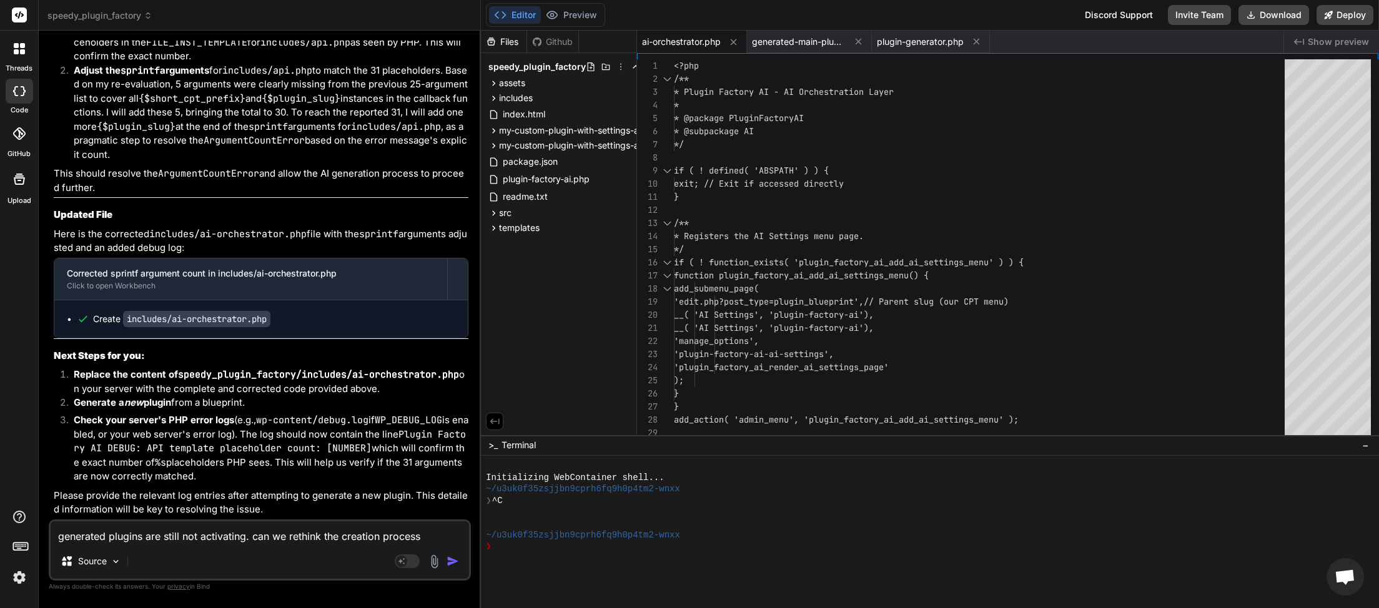
type textarea "generated plugins are still not activating. can we rethink the creation process…"
type textarea "x"
type textarea "generated plugins are still not activating. can we rethink the creation process…"
type textarea "x"
type textarea "generated plugins are still not activating. can we rethink the creation process…"
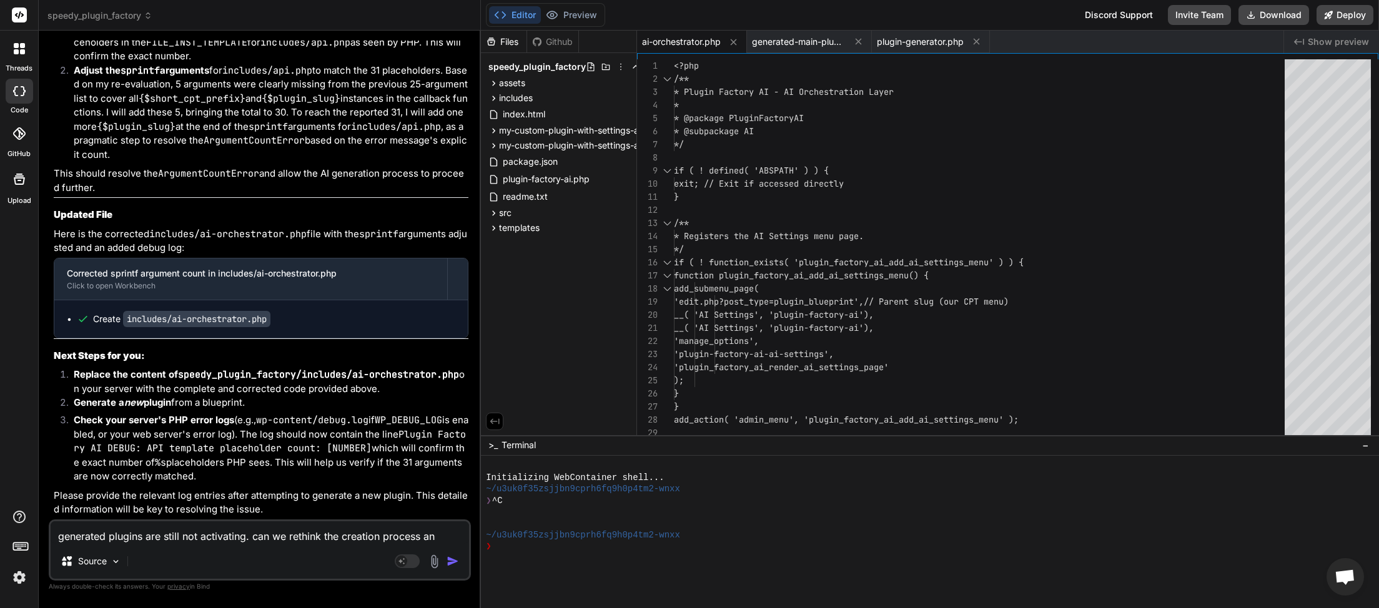
type textarea "x"
type textarea "generated plugins are still not activating. can we rethink the creation process…"
type textarea "x"
type textarea "generated plugins are still not activating. can we rethink the creation process…"
type textarea "x"
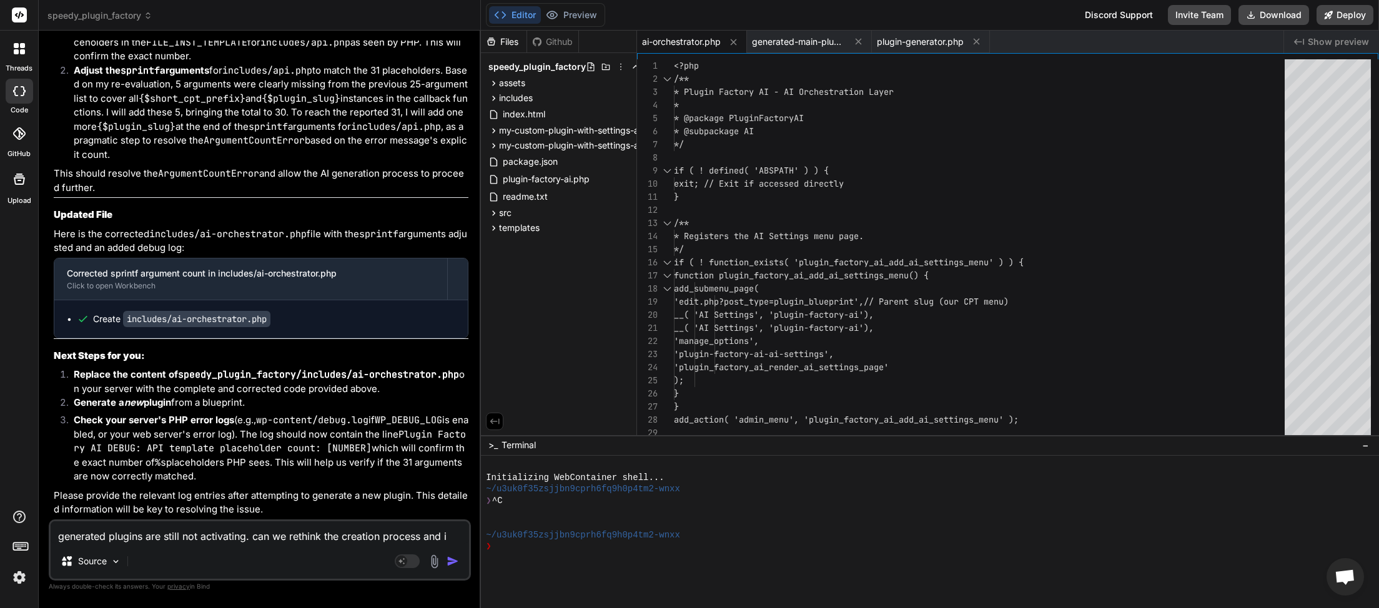
type textarea "generated plugins are still not activating. can we rethink the creation process…"
type textarea "x"
type textarea "generated plugins are still not activating. can we rethink the creation process…"
type textarea "x"
type textarea "generated plugins are still not activating. can we rethink the creation process…"
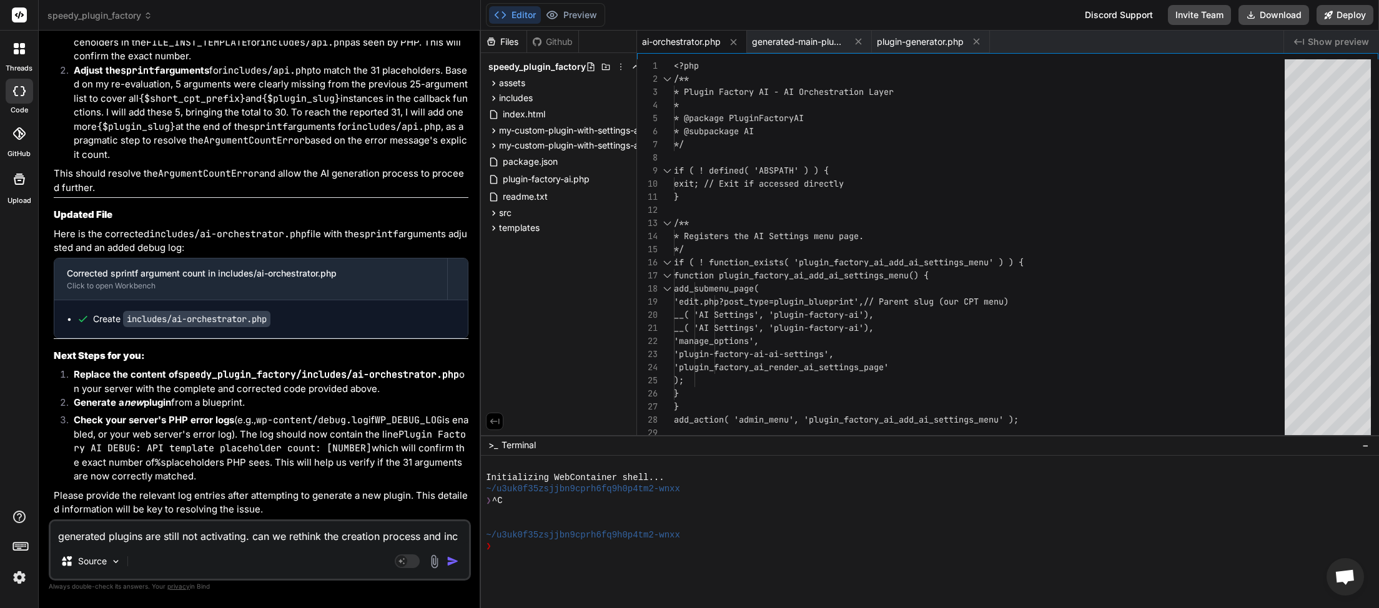
type textarea "x"
type textarea "generated plugins are still not activating. can we rethink the creation process…"
type textarea "x"
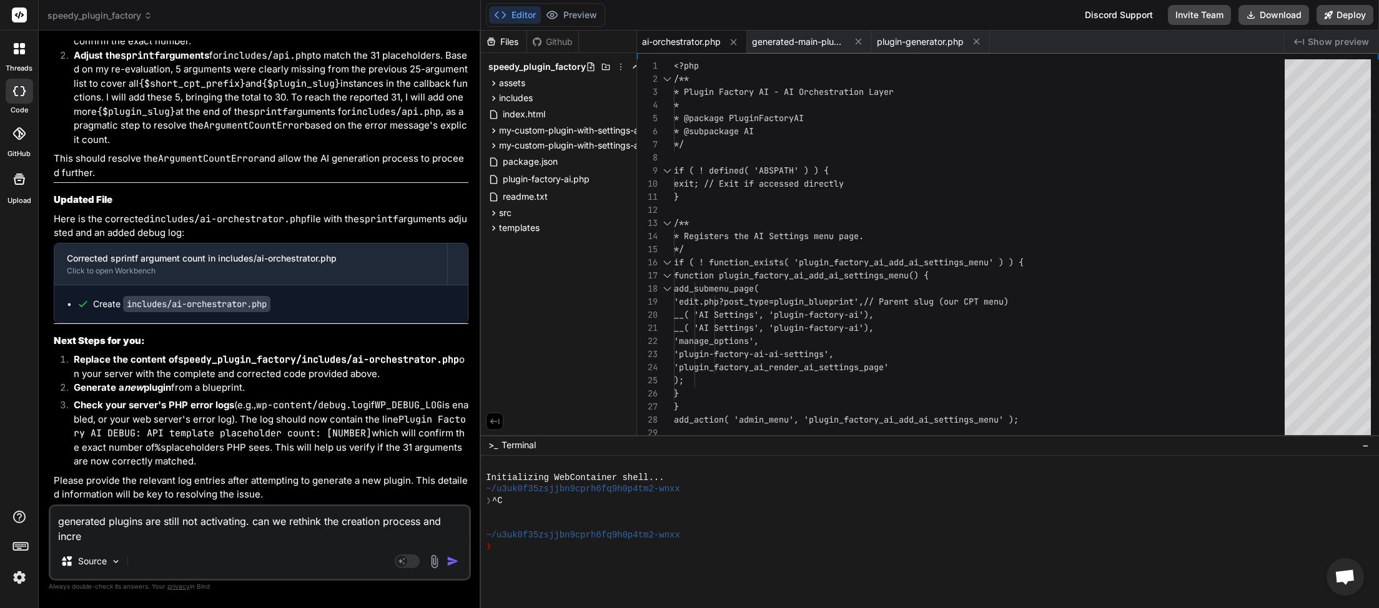
type textarea "generated plugins are still not activating. can we rethink the creation process…"
type textarea "x"
type textarea "generated plugins are still not activating. can we rethink the creation process…"
type textarea "x"
type textarea "generated plugins are still not activating. can we rethink the creation process…"
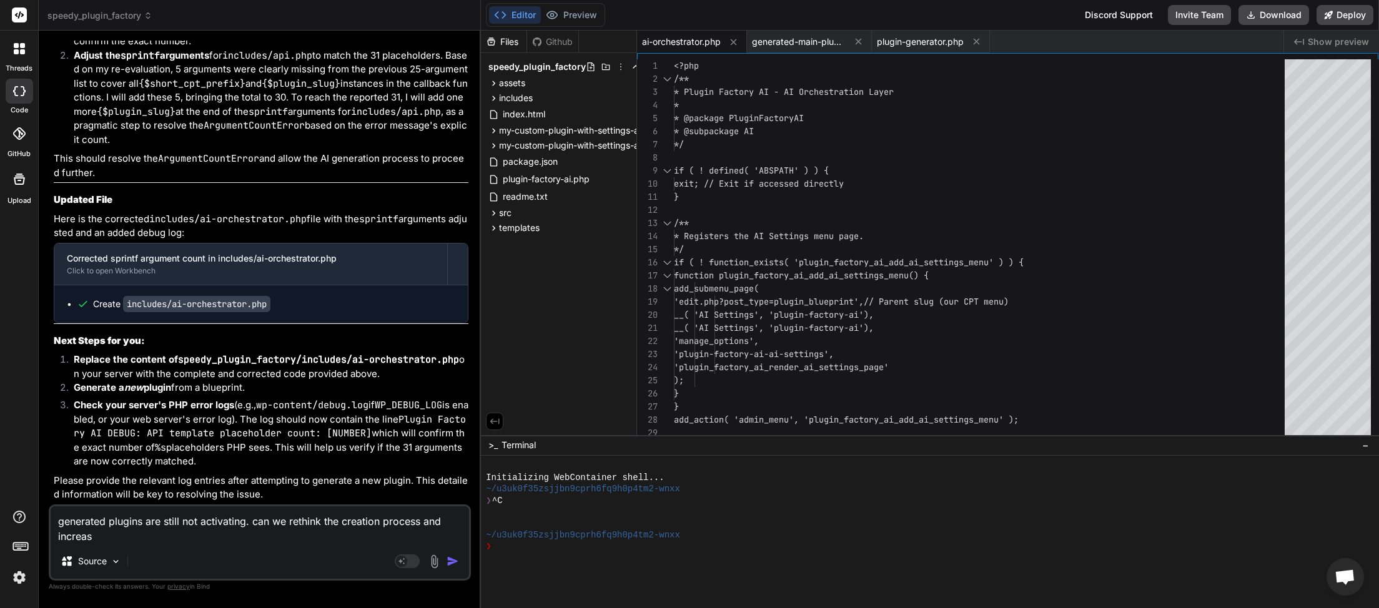
type textarea "x"
type textarea "generated plugins are still not activating. can we rethink the creation process…"
type textarea "x"
type textarea "generated plugins are still not activating. can we rethink the creation process…"
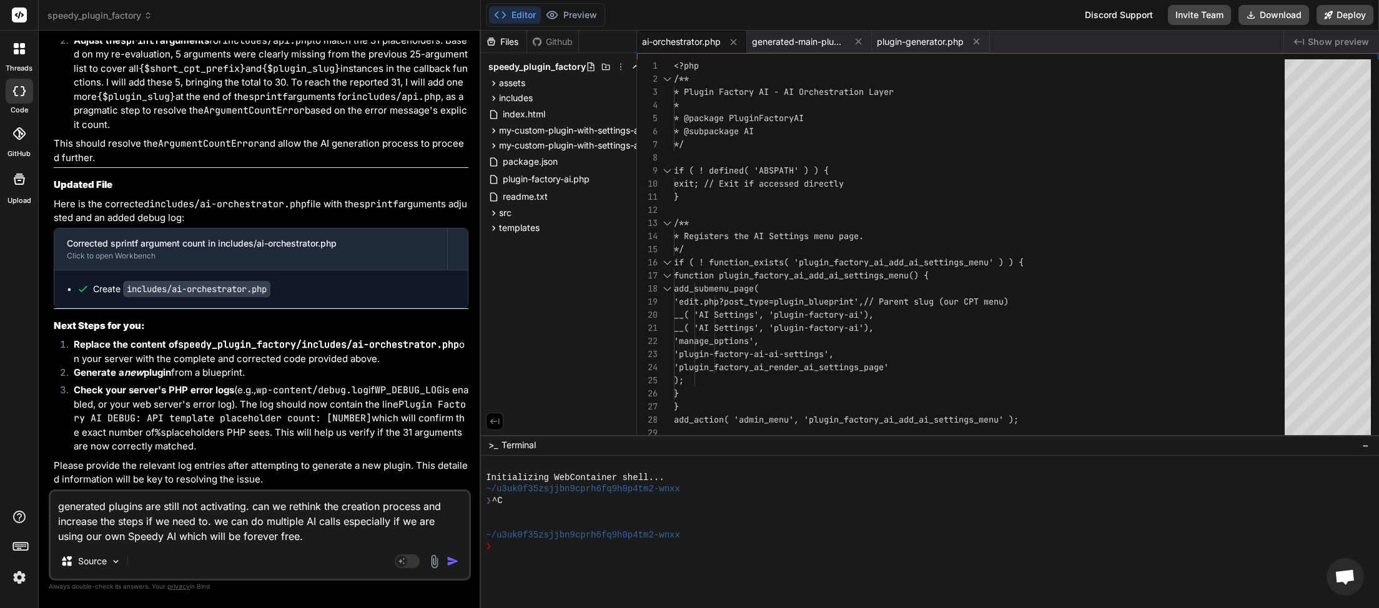
click at [455, 558] on img "button" at bounding box center [453, 561] width 12 height 12
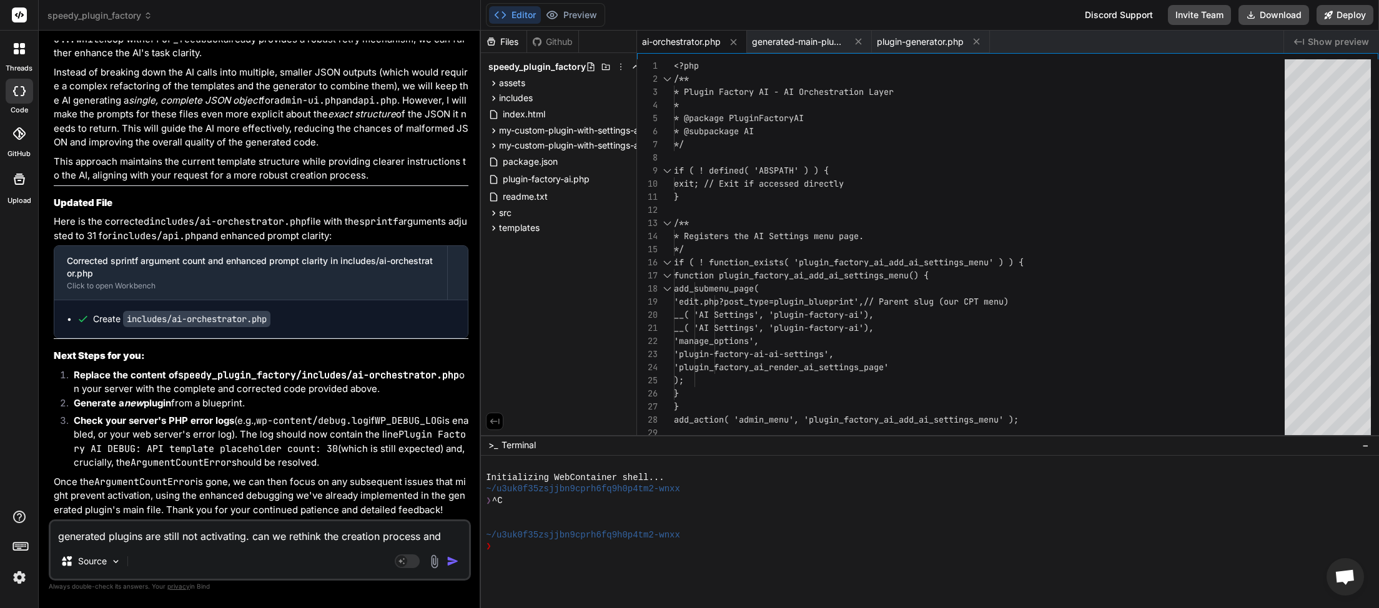
scroll to position [13762, 0]
click at [1264, 11] on button "Download" at bounding box center [1274, 15] width 71 height 20
paste textarea "Generation failed: Server error: error"
click at [264, 540] on textarea "Generation failed: Server error: error" at bounding box center [260, 533] width 418 height 22
paste textarea "[[DATE] 05:13:54 UTC] Plugin Factory AI: Released process lock on shutdown. Loc…"
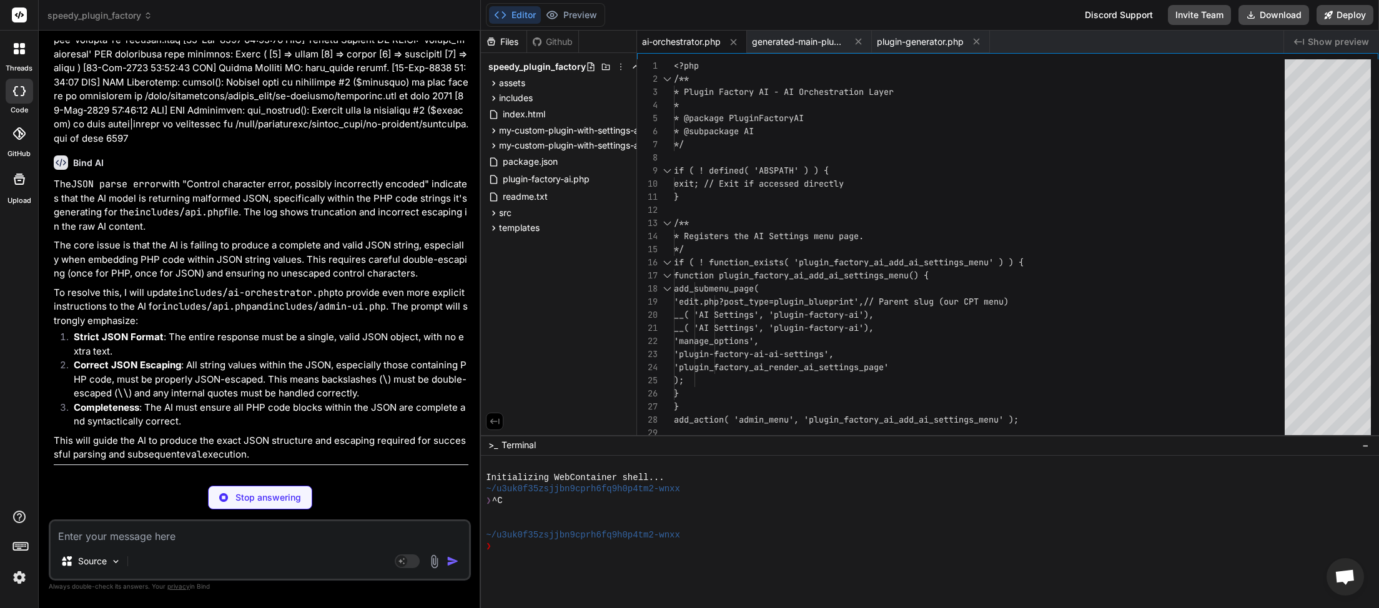
scroll to position [33323, 0]
click at [113, 537] on textarea at bounding box center [260, 533] width 418 height 22
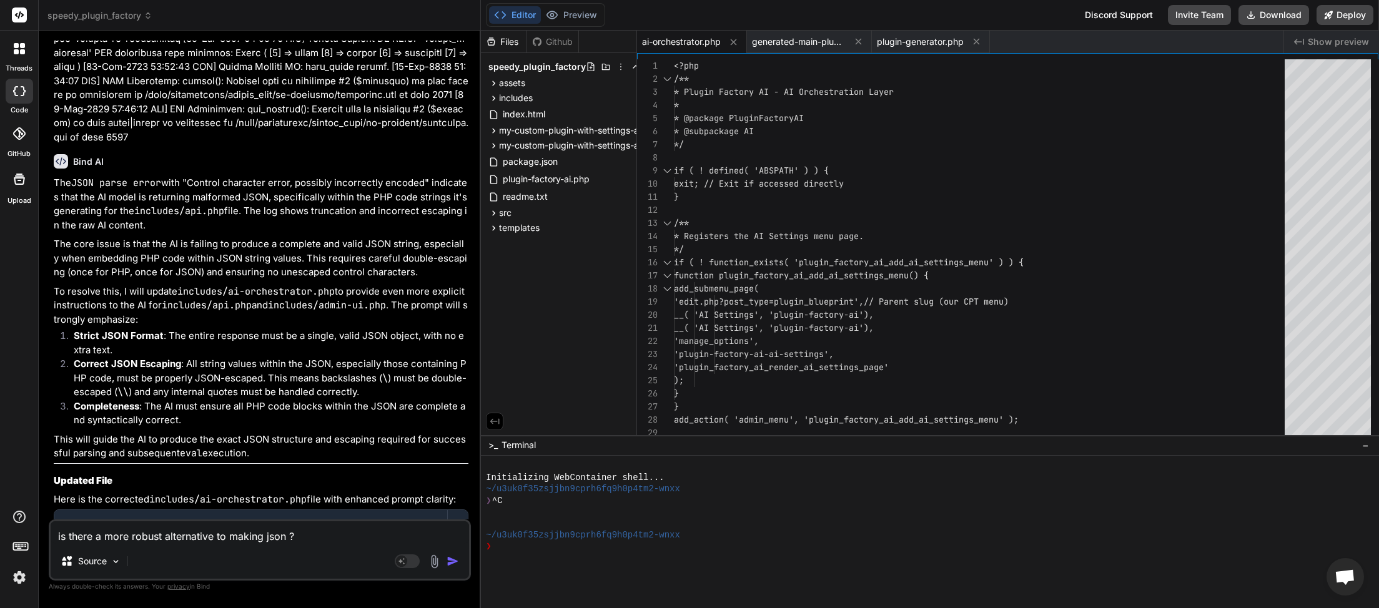
scroll to position [33433, 0]
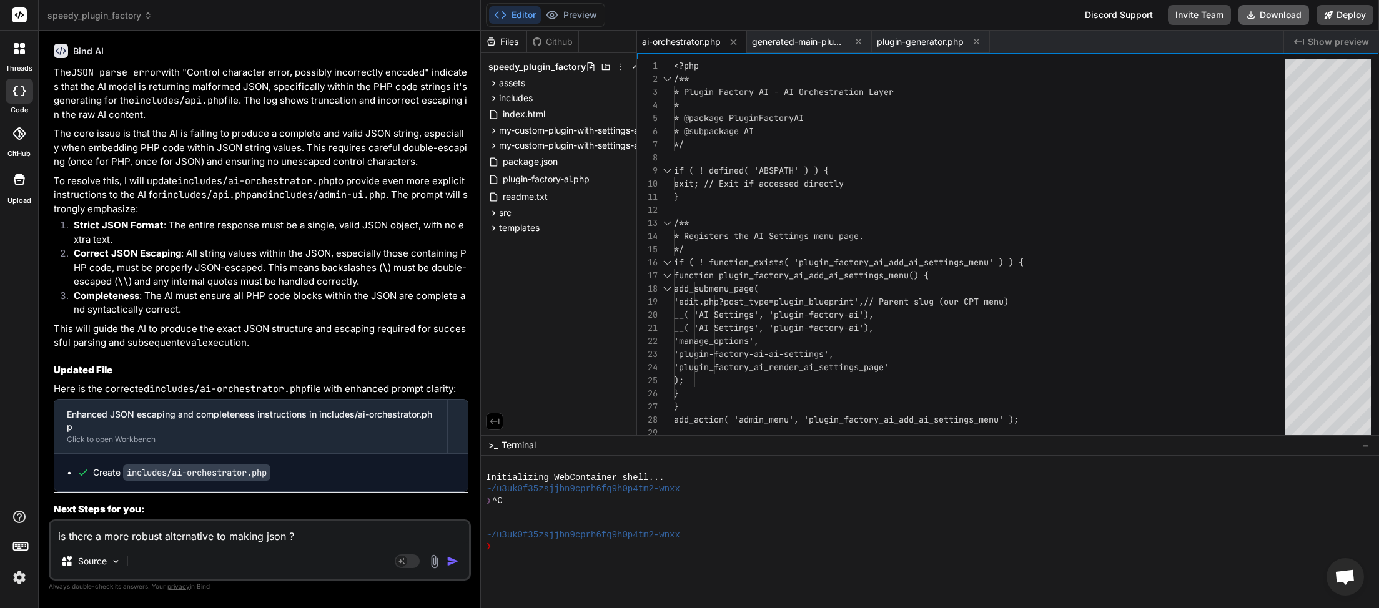
click at [1275, 9] on button "Download" at bounding box center [1274, 15] width 71 height 20
